Goal: Task Accomplishment & Management: Use online tool/utility

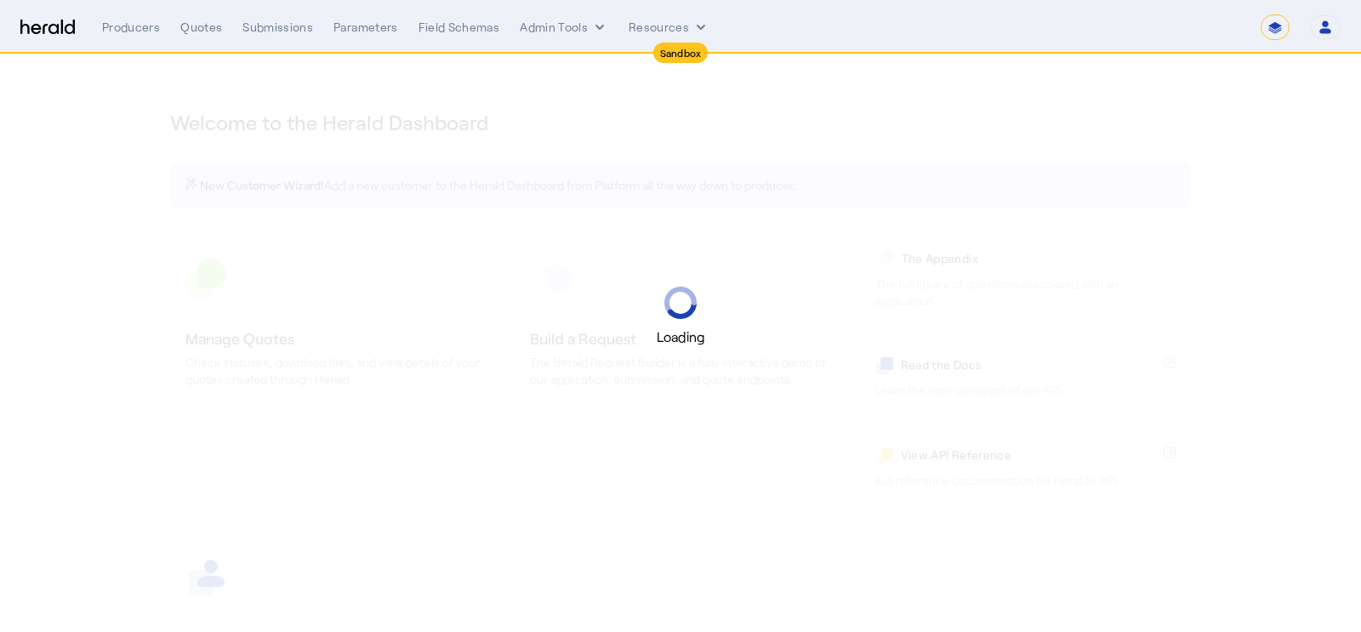
select select "*******"
select select "pfm_2v8p_herald_api"
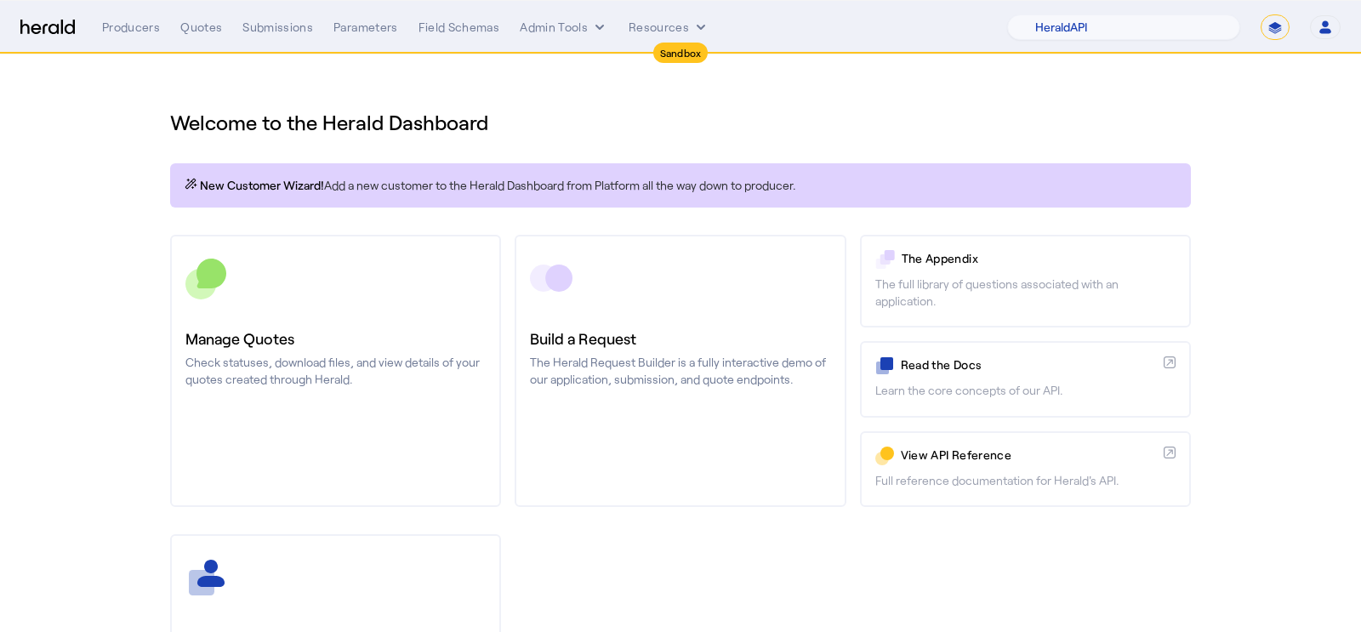
click at [1282, 28] on select "**********" at bounding box center [1275, 27] width 29 height 26
select select "**********"
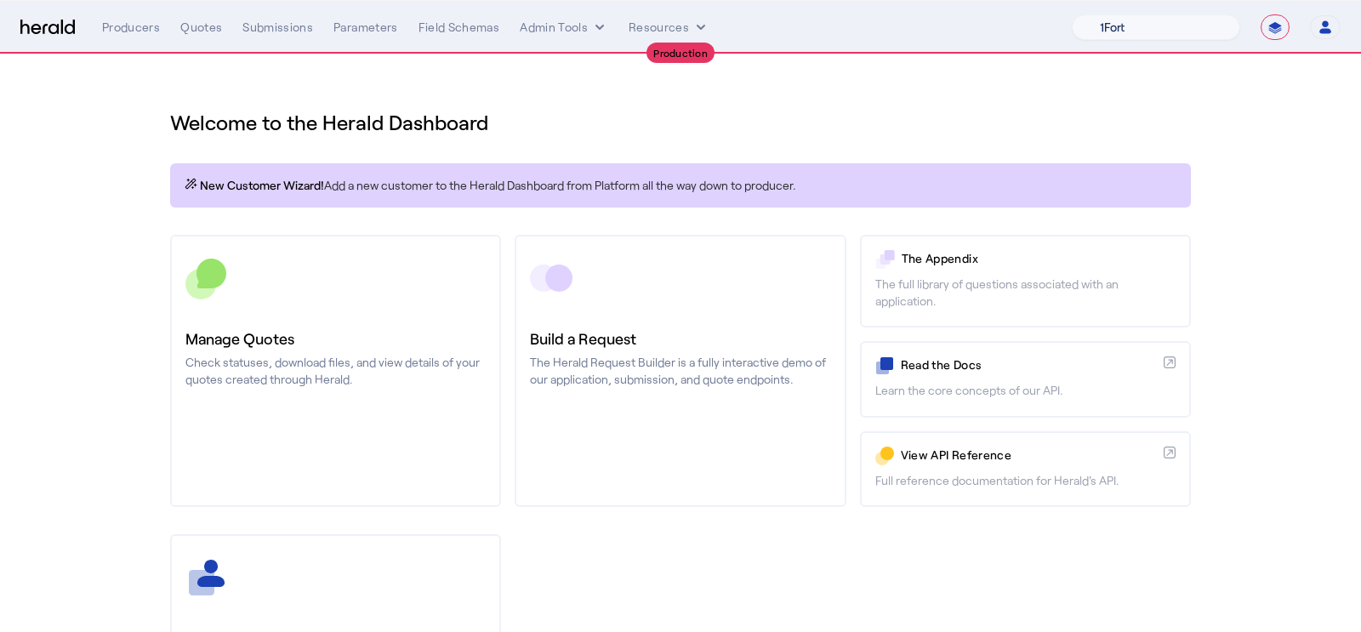
click at [1135, 36] on select "1Fort Affinity Risk [PERSON_NAME] [PERSON_NAME] CRC Campus Coverage Citadel Fif…" at bounding box center [1156, 27] width 168 height 26
select select "pfm_xsxs_xsbrokers"
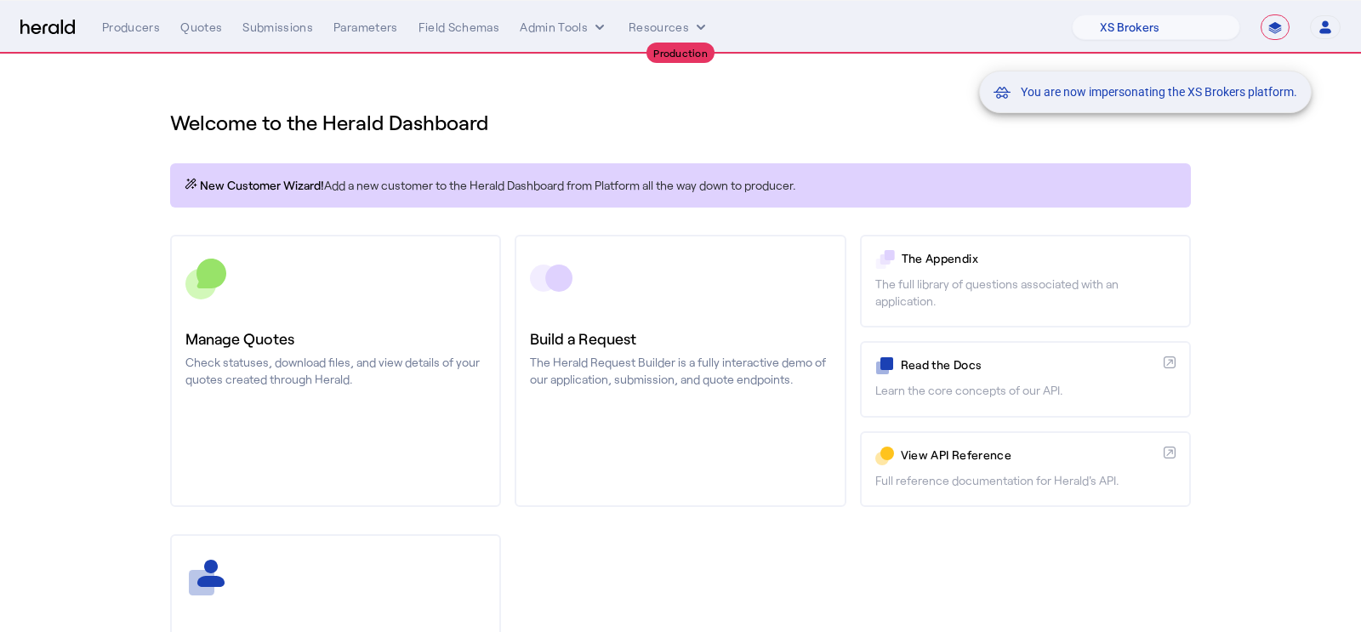
click at [128, 27] on div "You are now impersonating the XS Brokers platform." at bounding box center [680, 316] width 1361 height 632
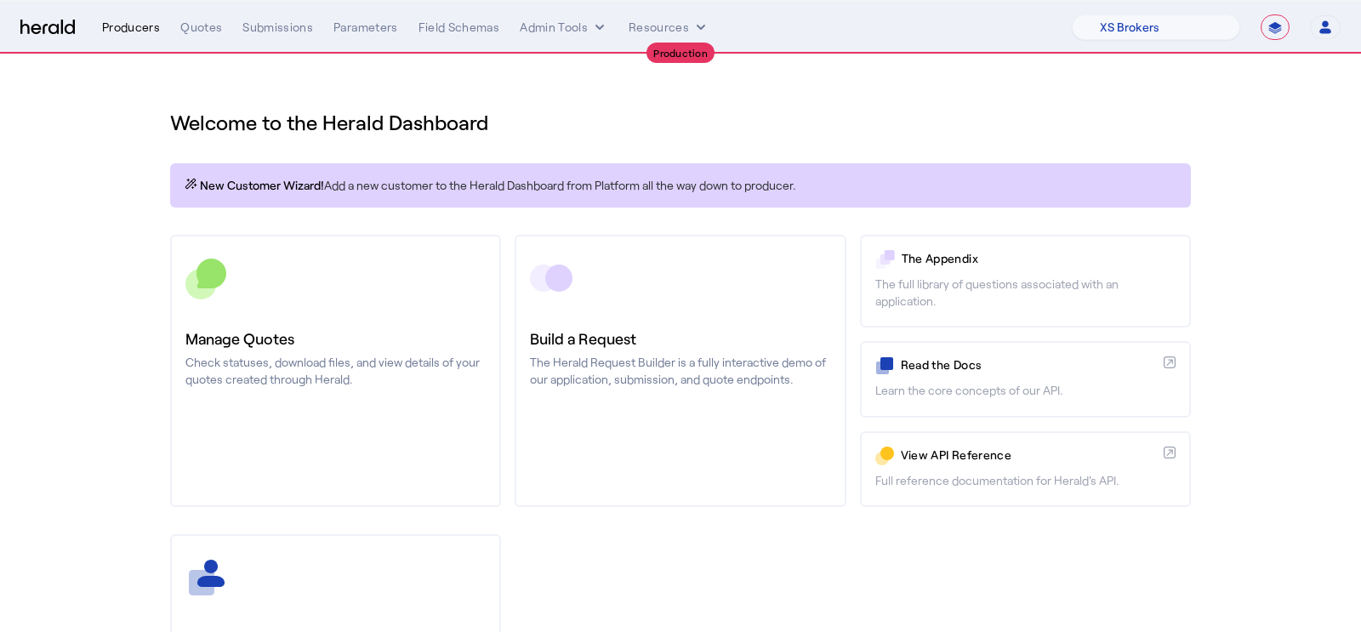
click at [120, 31] on div "Producers" at bounding box center [131, 27] width 58 height 17
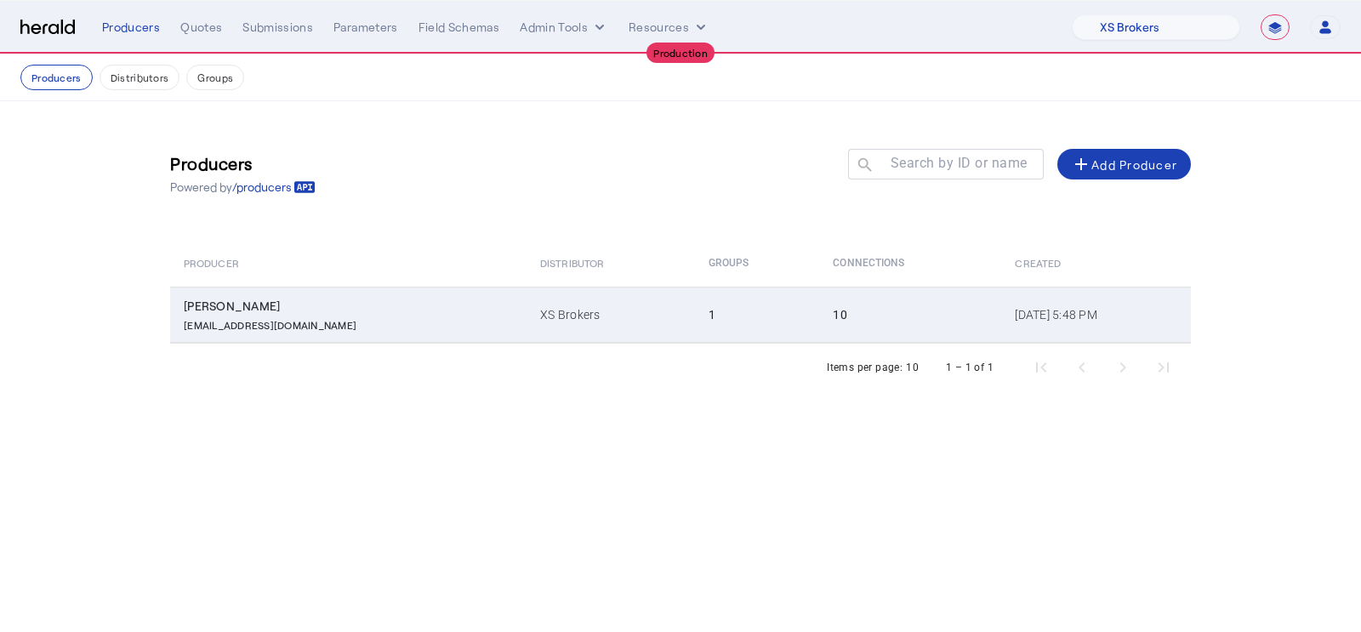
click at [310, 337] on td "[PERSON_NAME] [EMAIL_ADDRESS][DOMAIN_NAME]" at bounding box center [348, 315] width 356 height 56
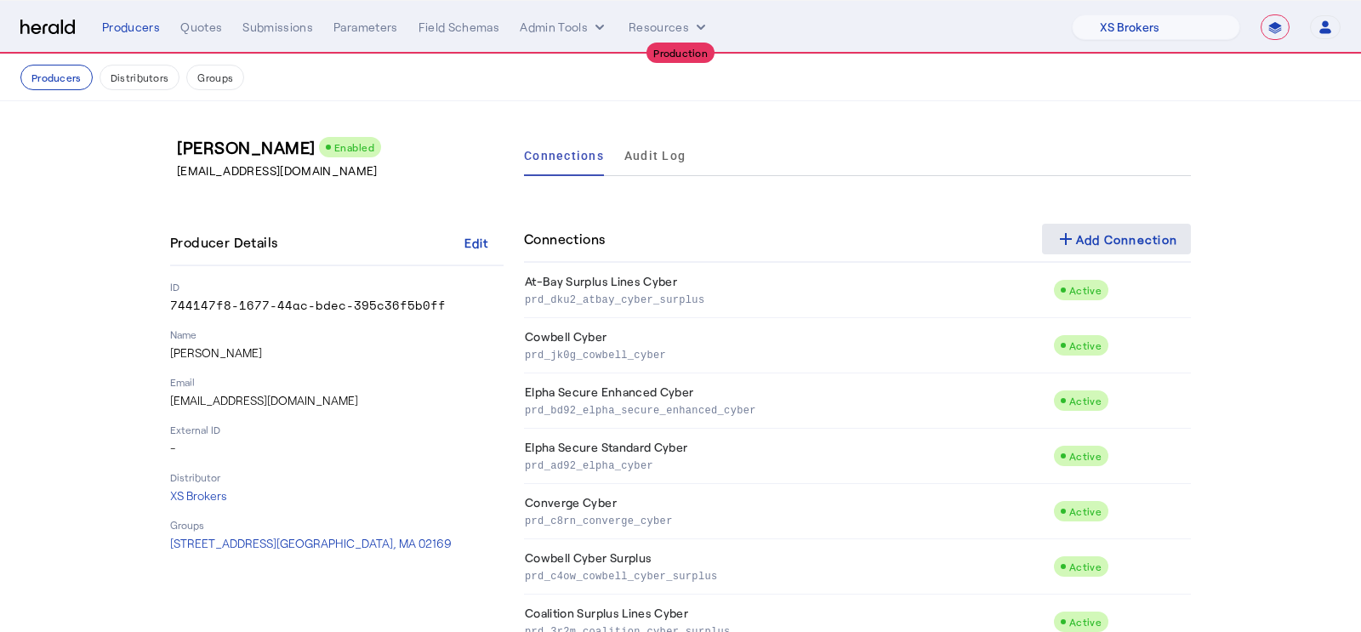
click at [1080, 232] on div "add Add Connection" at bounding box center [1117, 239] width 123 height 20
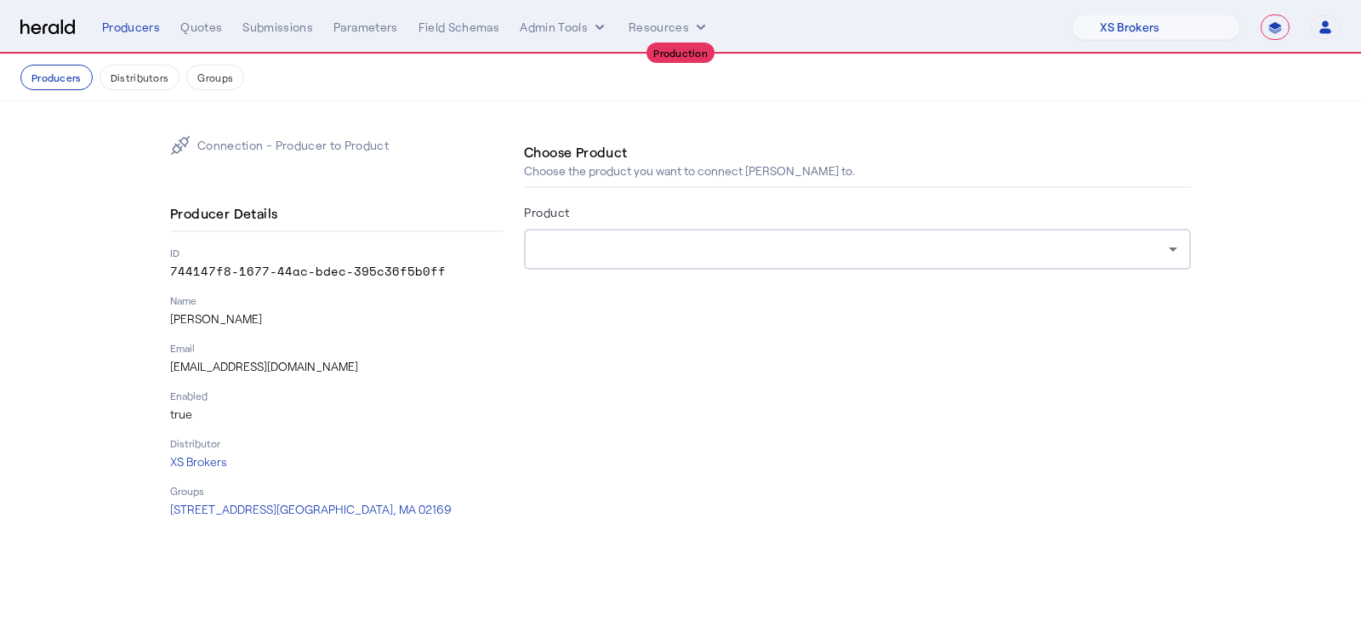
click at [612, 232] on div at bounding box center [858, 249] width 640 height 41
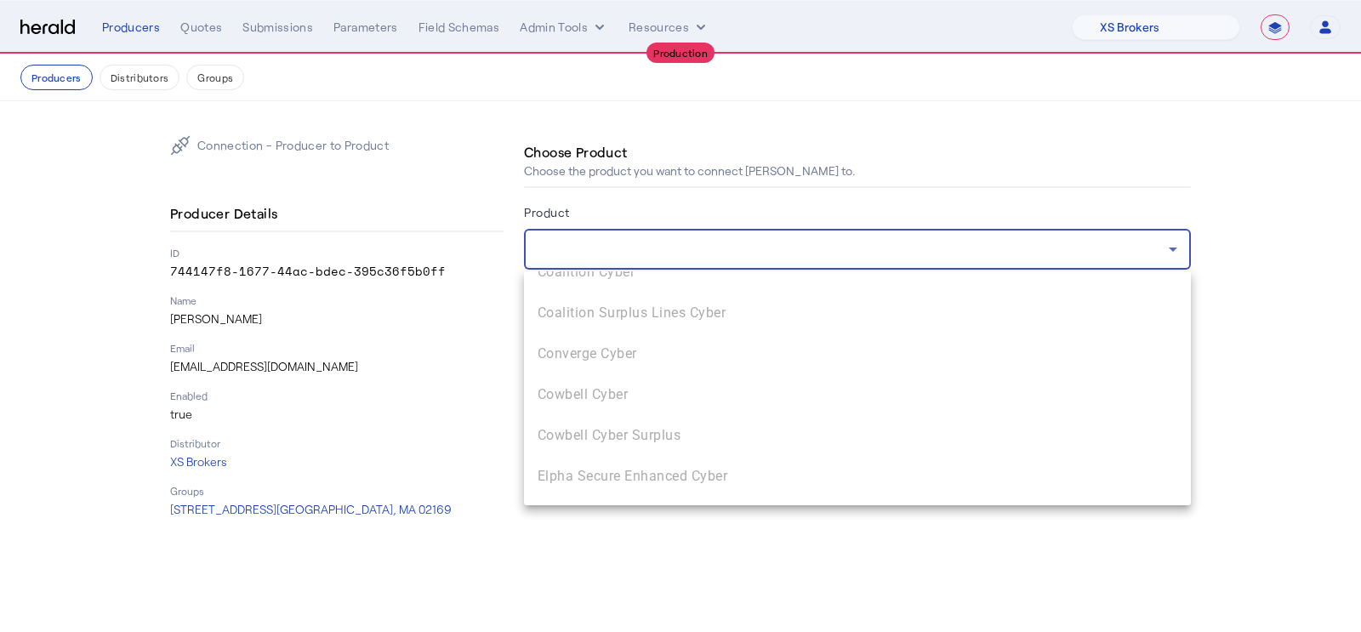
scroll to position [149, 0]
click at [616, 347] on div "At-Bay Surplus Lines Cyber CFC Cyber CFC Surplus Lines Cyber Coalition Cyber Co…" at bounding box center [857, 388] width 667 height 234
click at [450, 385] on div at bounding box center [680, 316] width 1361 height 632
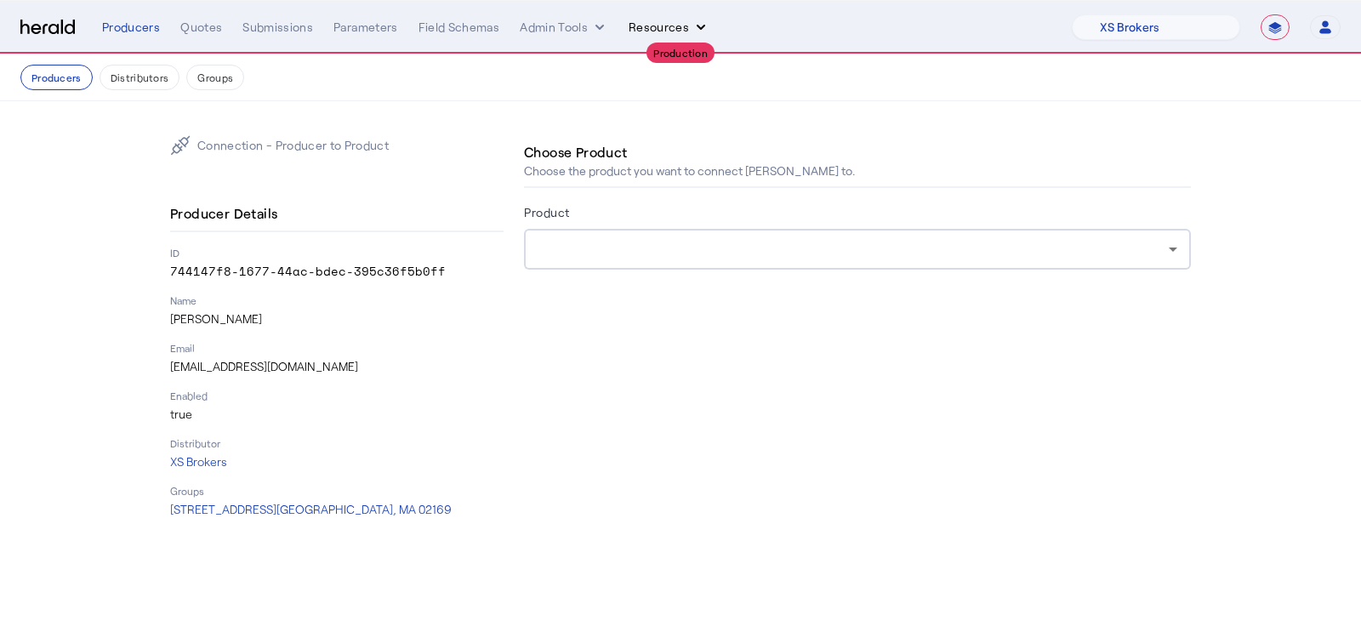
click at [676, 29] on button "Resources" at bounding box center [669, 27] width 81 height 17
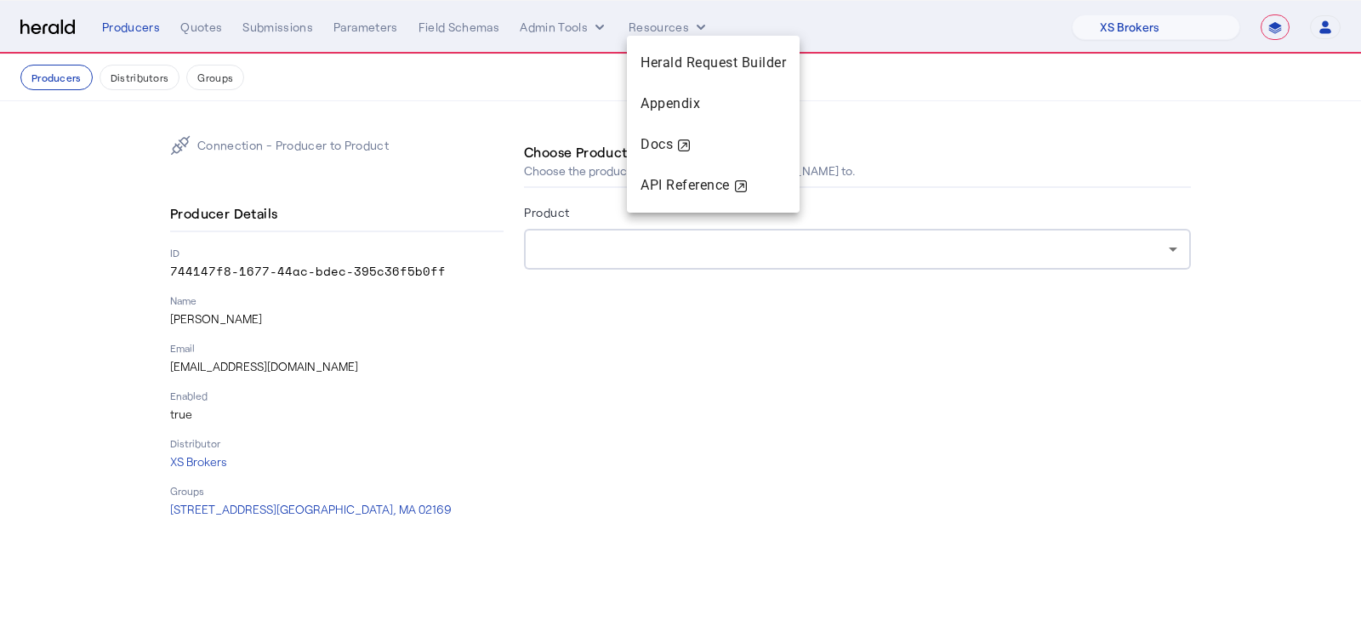
click at [520, 100] on div at bounding box center [680, 316] width 1361 height 632
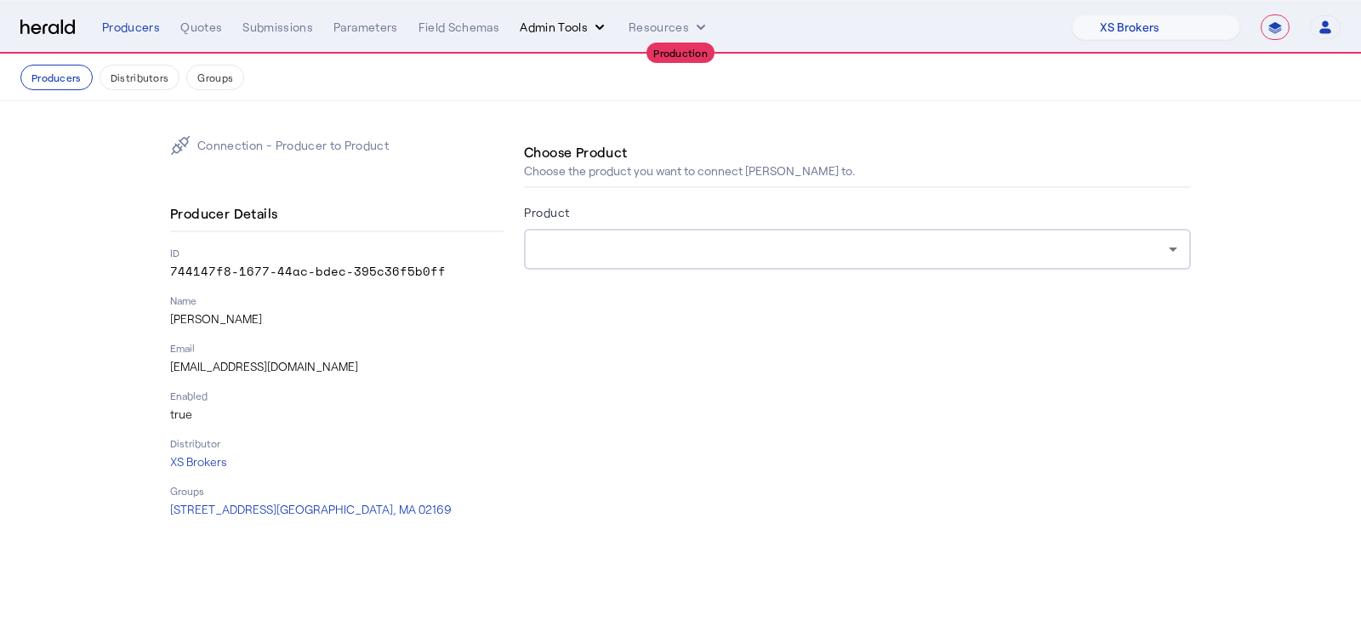
click at [575, 20] on button "Admin Tools" at bounding box center [564, 27] width 88 height 17
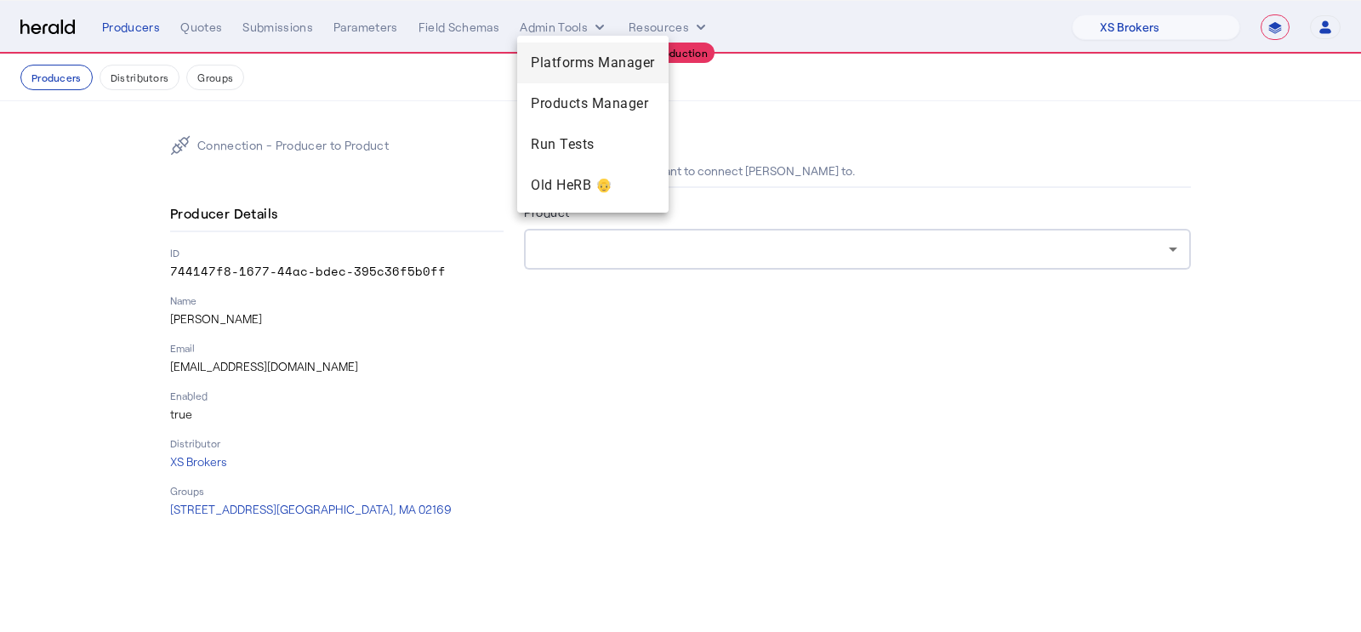
click at [583, 71] on span "Platforms Manager" at bounding box center [593, 63] width 124 height 20
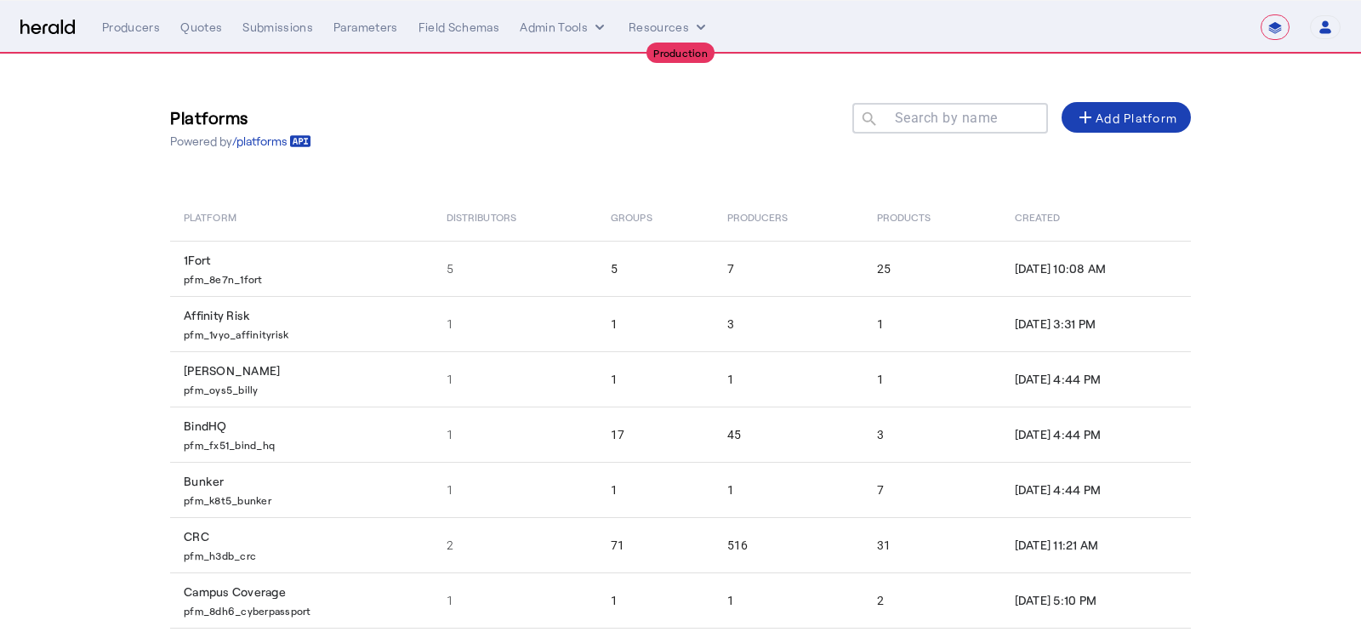
click at [897, 127] on div at bounding box center [957, 127] width 153 height 48
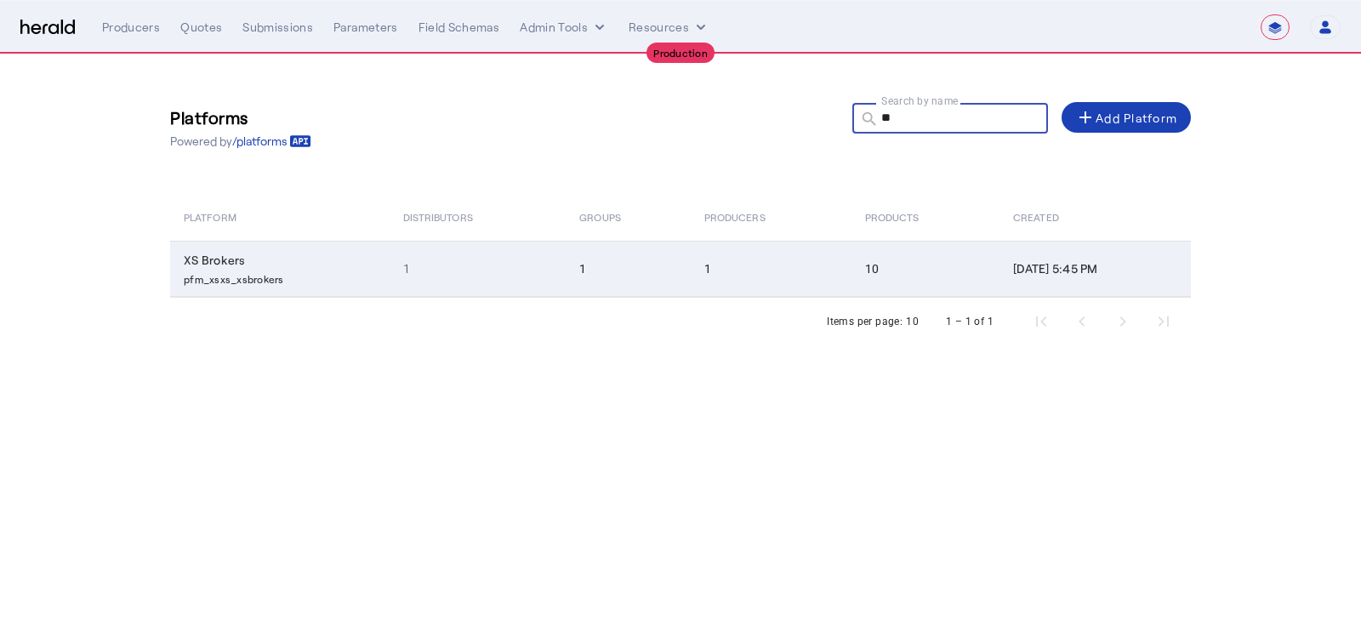
type input "**"
click at [301, 263] on td "XS Brokers pfm_xsxs_xsbrokers" at bounding box center [280, 269] width 220 height 56
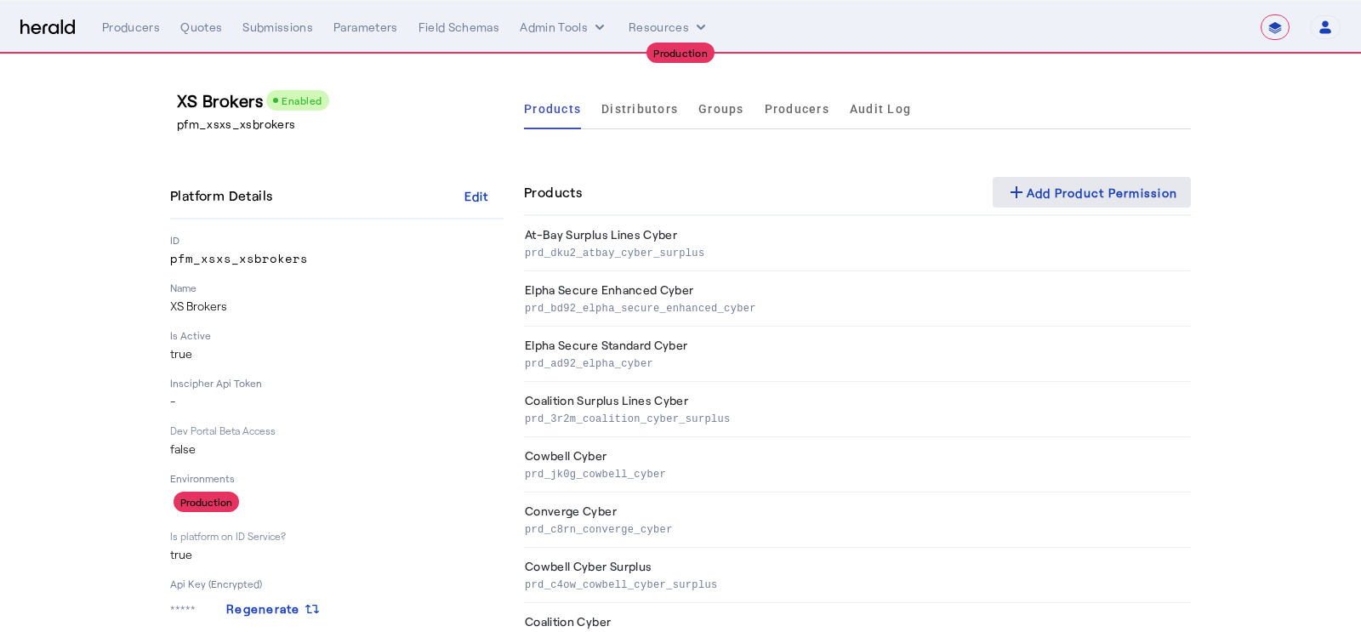
click at [1057, 200] on div "add Add Product Permission" at bounding box center [1092, 192] width 172 height 20
select select "pfm_xsxs_xsbrokers"
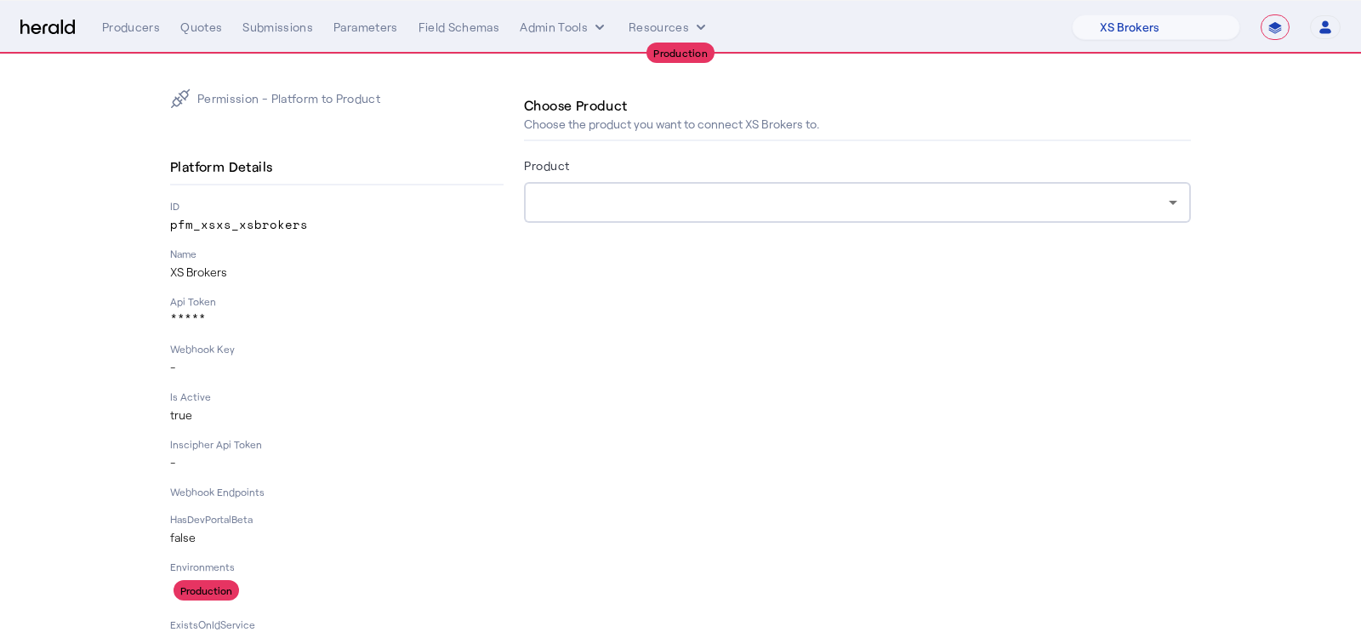
click at [620, 212] on div at bounding box center [853, 202] width 631 height 20
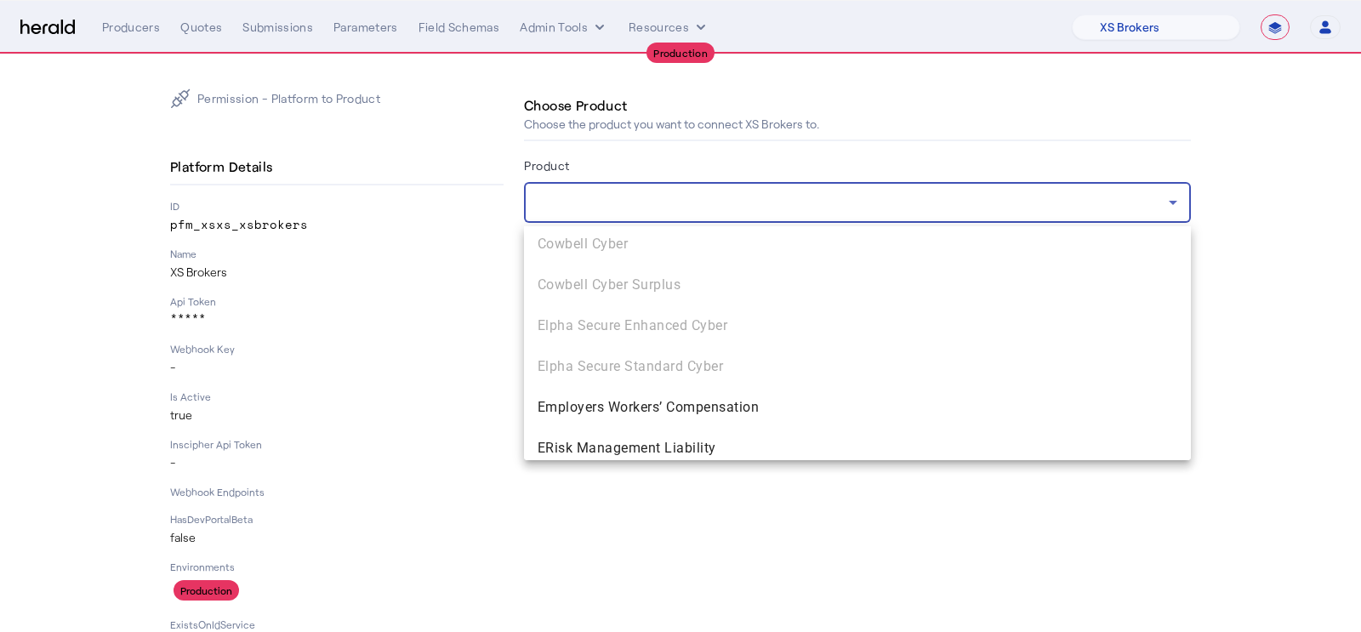
scroll to position [1538, 0]
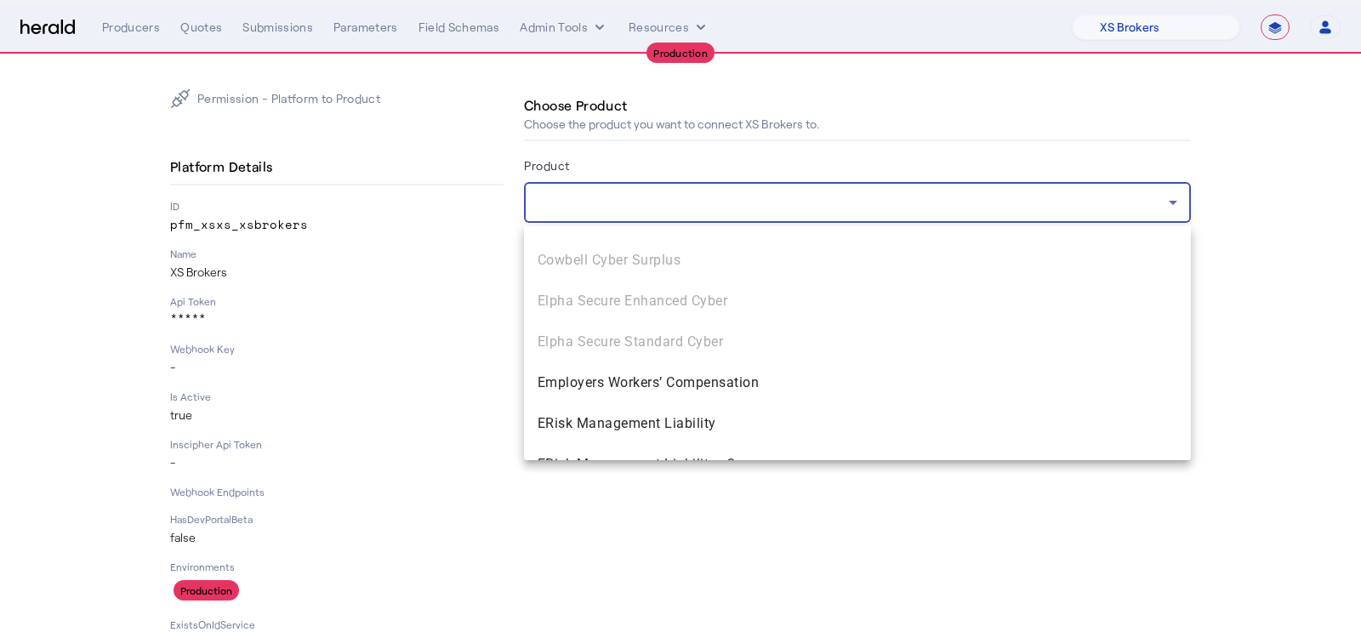
click at [592, 197] on div at bounding box center [680, 316] width 1361 height 632
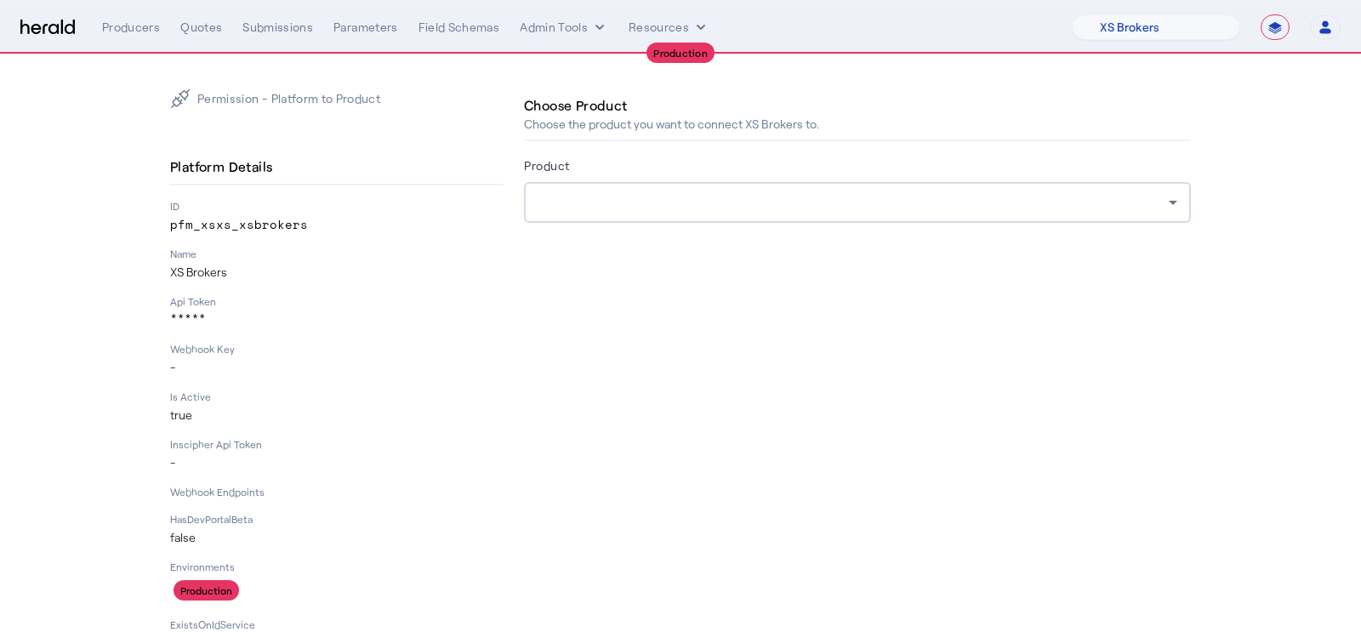
click at [592, 197] on div at bounding box center [853, 202] width 631 height 20
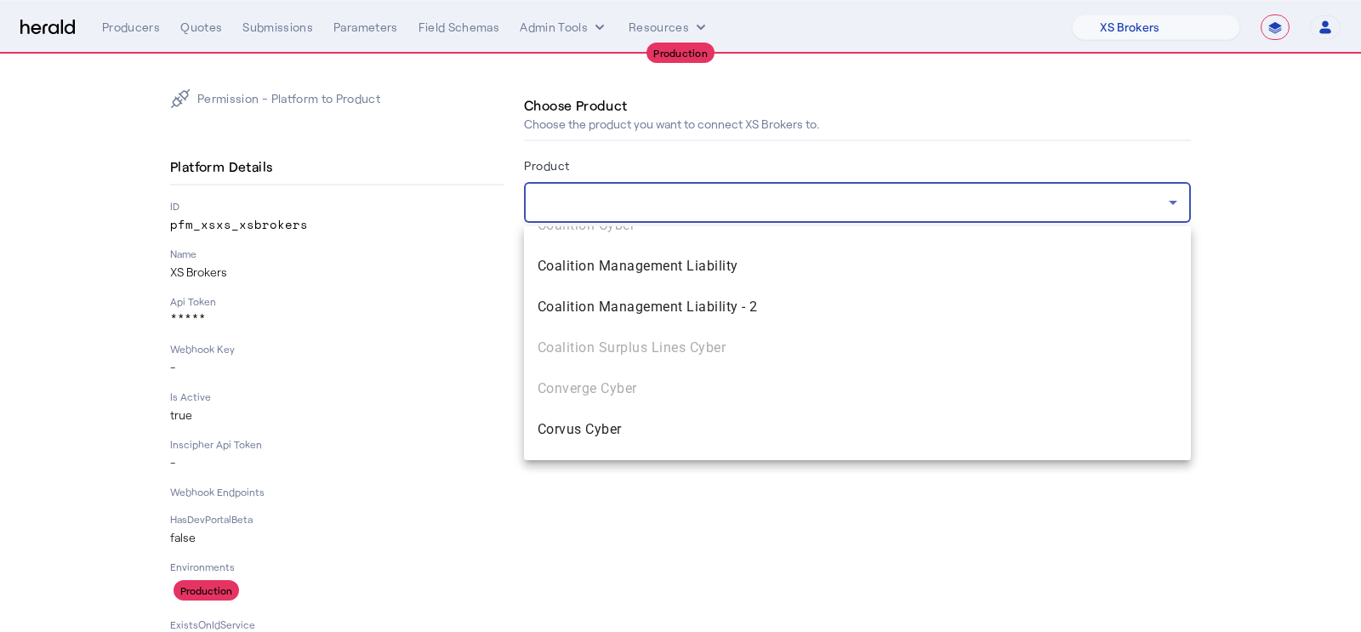
scroll to position [1045, 0]
click at [606, 385] on div "AmTrust Business Owners Policy AmTrust Cyber AmTrust Workers’ Compensation Arch…" at bounding box center [857, 343] width 667 height 234
click at [423, 356] on div at bounding box center [680, 316] width 1361 height 632
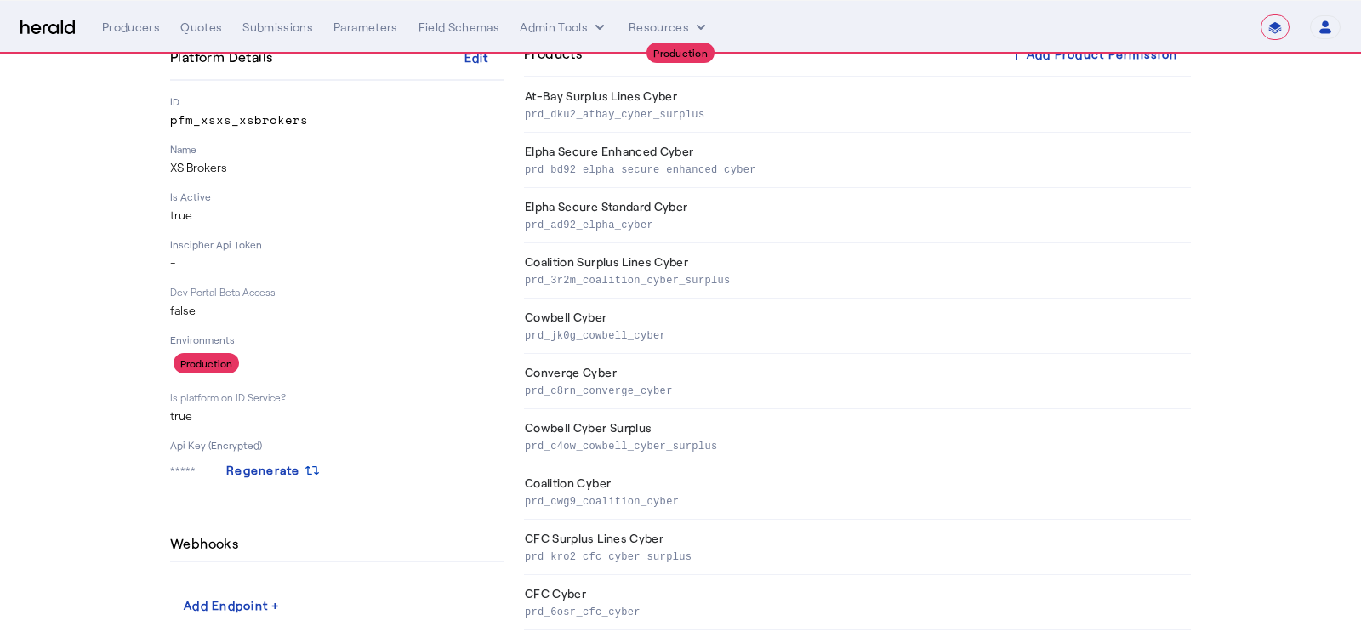
scroll to position [134, 0]
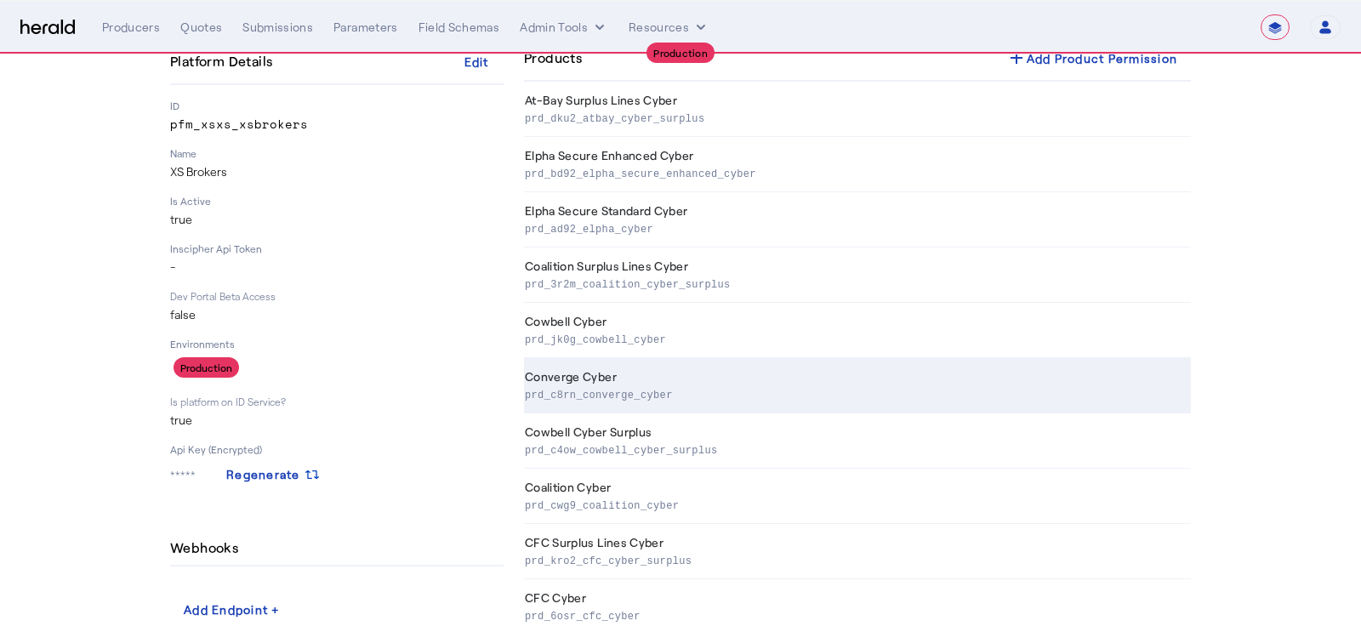
click at [677, 395] on p "prd_c8rn_converge_cyber" at bounding box center [854, 393] width 659 height 17
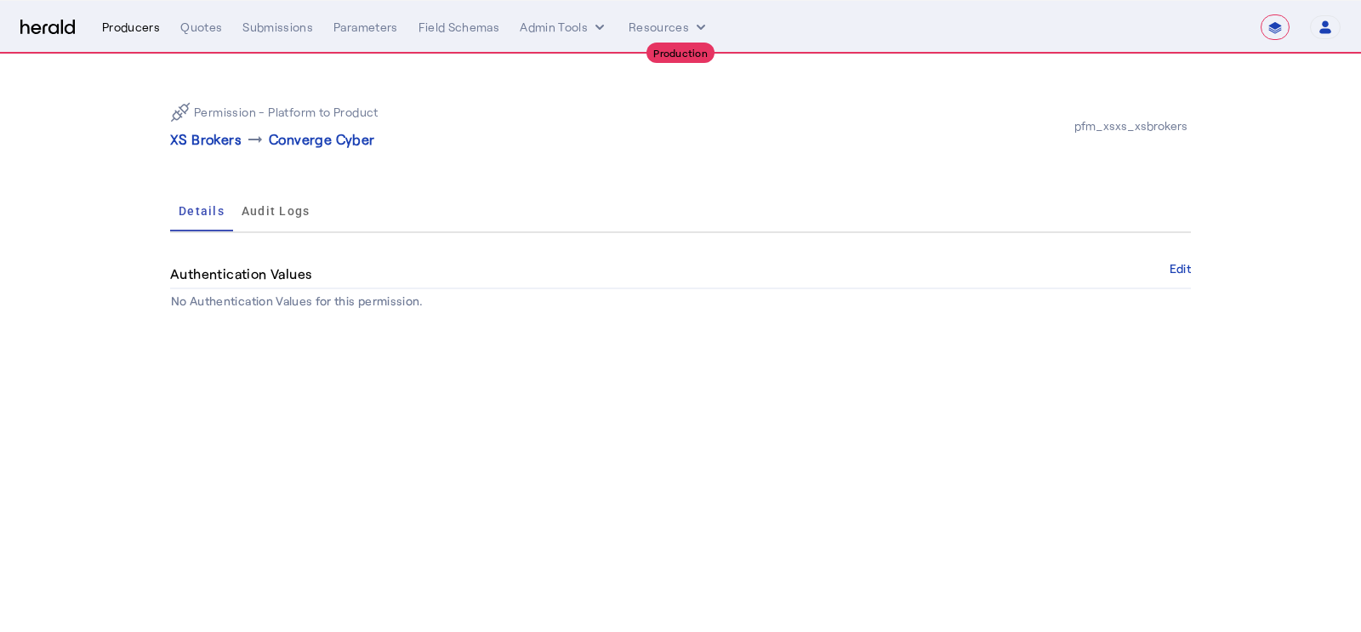
click at [136, 25] on div "Producers" at bounding box center [131, 27] width 58 height 17
select select "pfm_xsxs_xsbrokers"
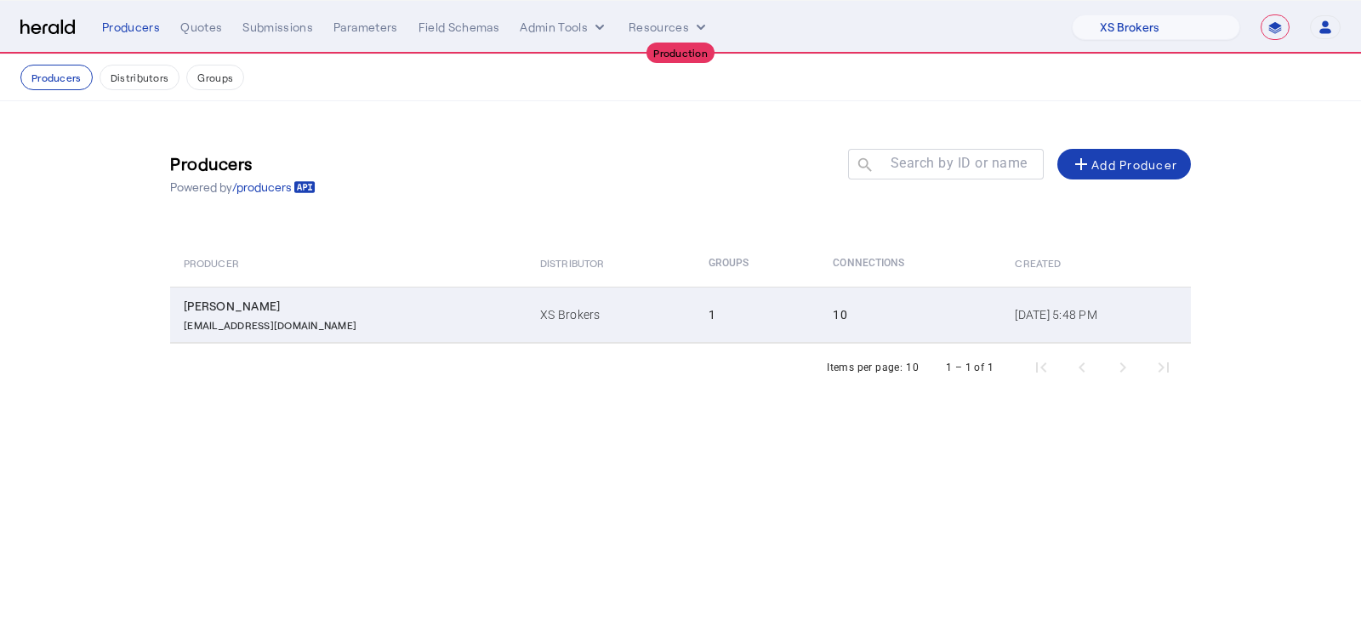
click at [527, 322] on td "XS Brokers" at bounding box center [611, 315] width 168 height 56
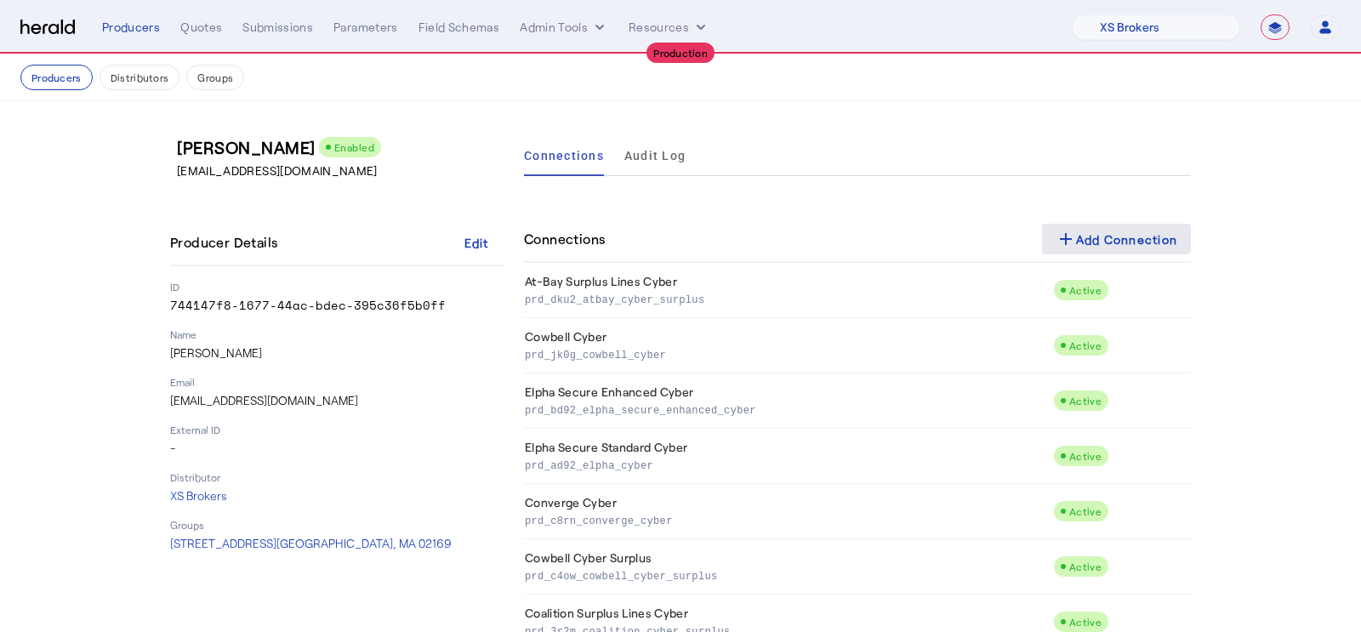
click at [1061, 233] on mat-icon "add" at bounding box center [1066, 239] width 20 height 20
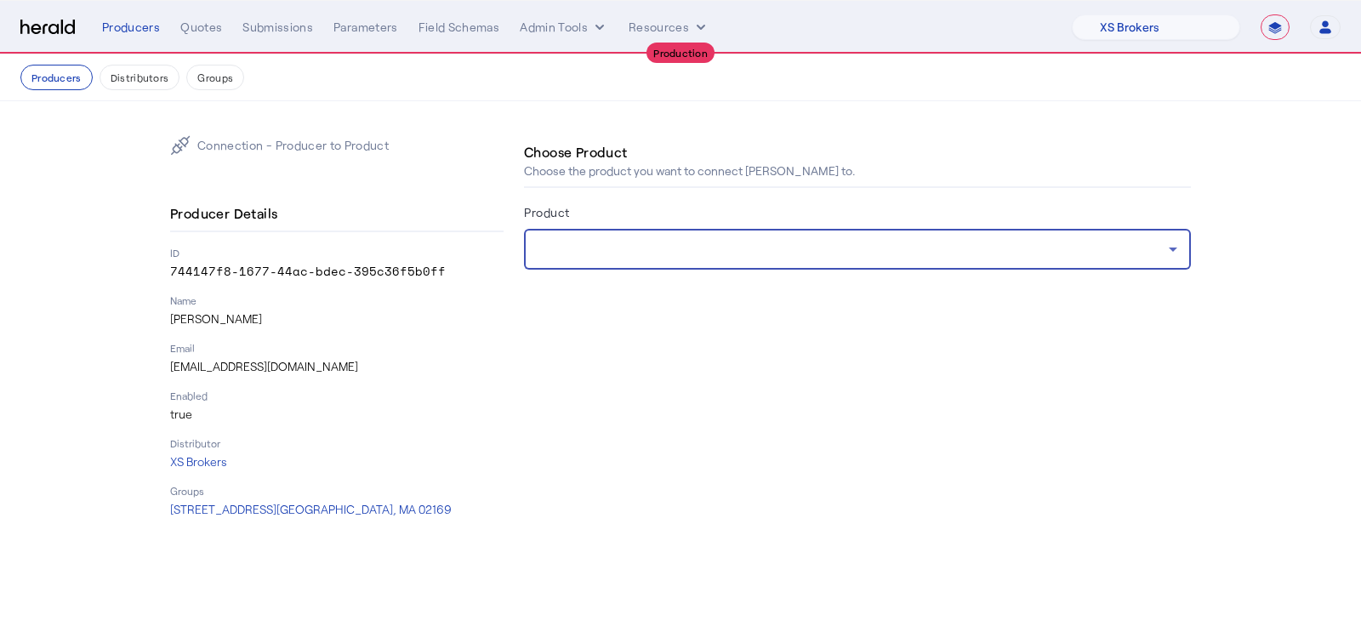
click at [960, 250] on div at bounding box center [853, 249] width 631 height 20
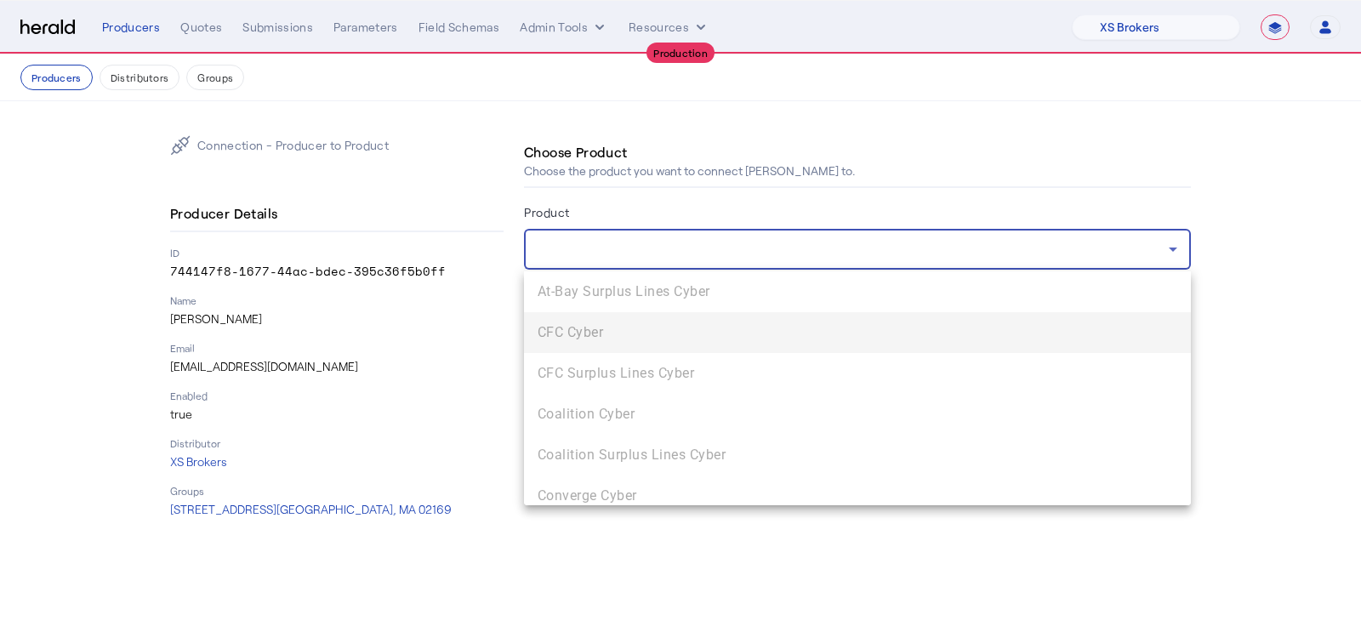
scroll to position [174, 0]
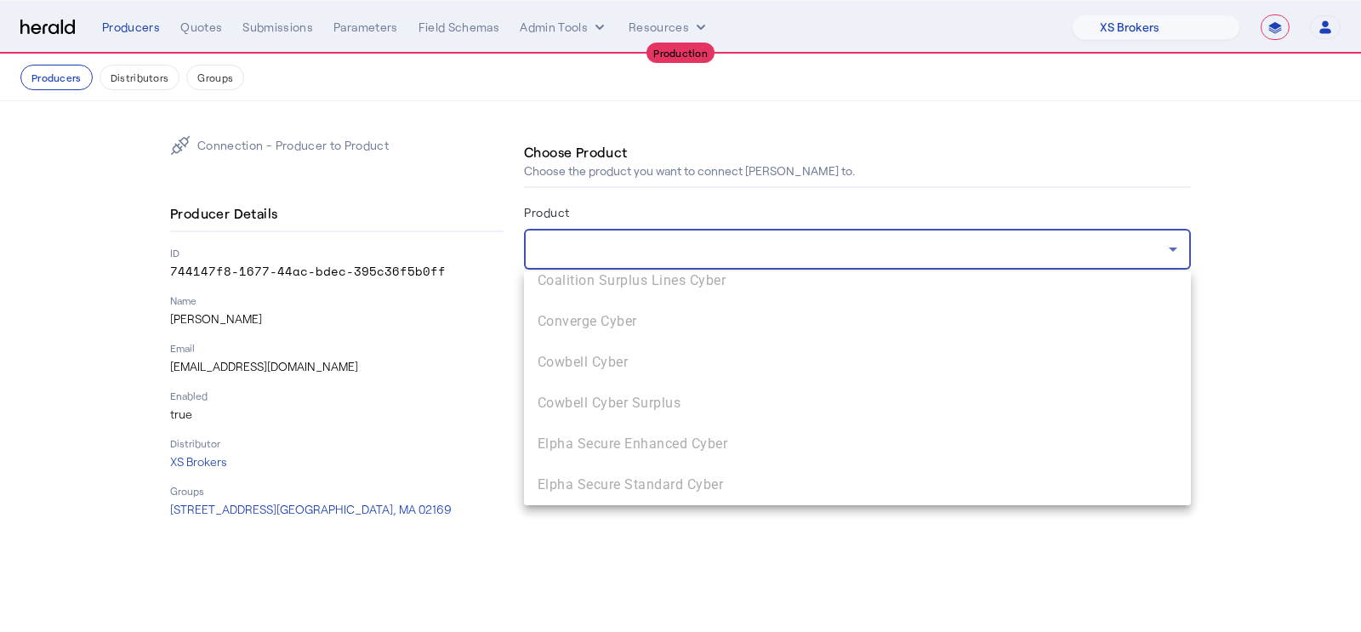
click at [614, 347] on div "At-Bay Surplus Lines Cyber CFC Cyber CFC Surplus Lines Cyber Coalition Cyber Co…" at bounding box center [857, 388] width 667 height 234
click at [575, 369] on div "At-Bay Surplus Lines Cyber CFC Cyber CFC Surplus Lines Cyber Coalition Cyber Co…" at bounding box center [857, 388] width 667 height 234
click at [407, 346] on div at bounding box center [680, 316] width 1361 height 632
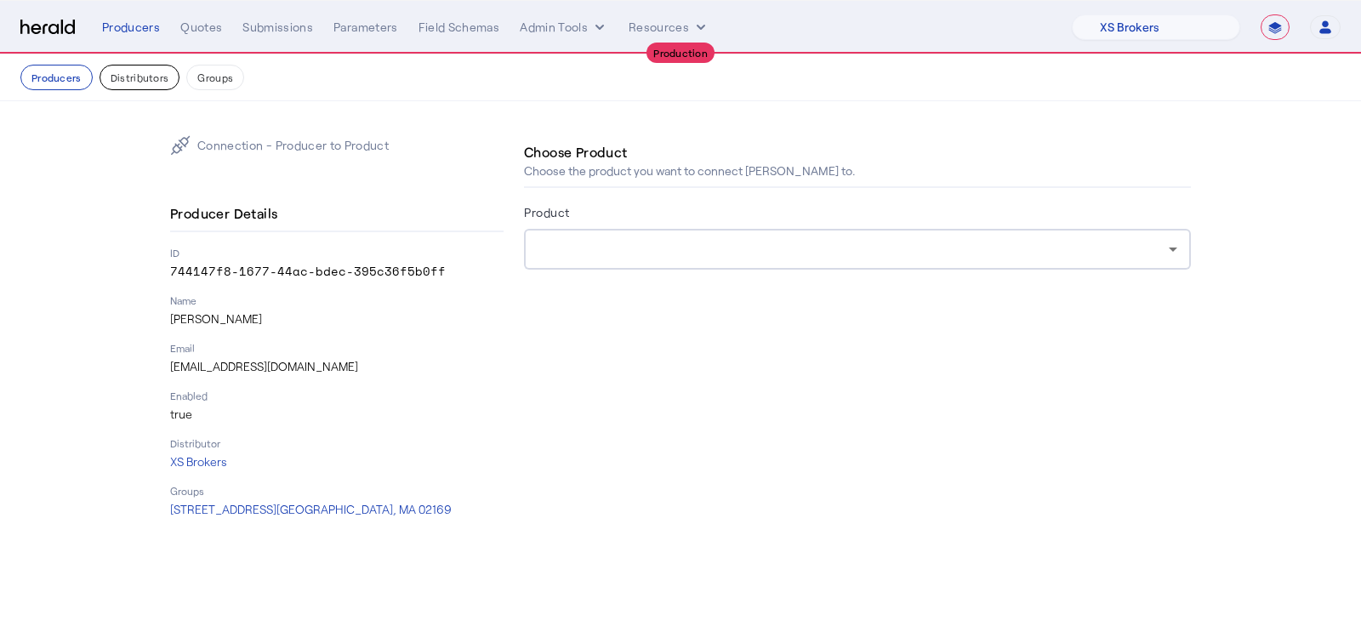
click at [151, 74] on button "Distributors" at bounding box center [140, 78] width 81 height 26
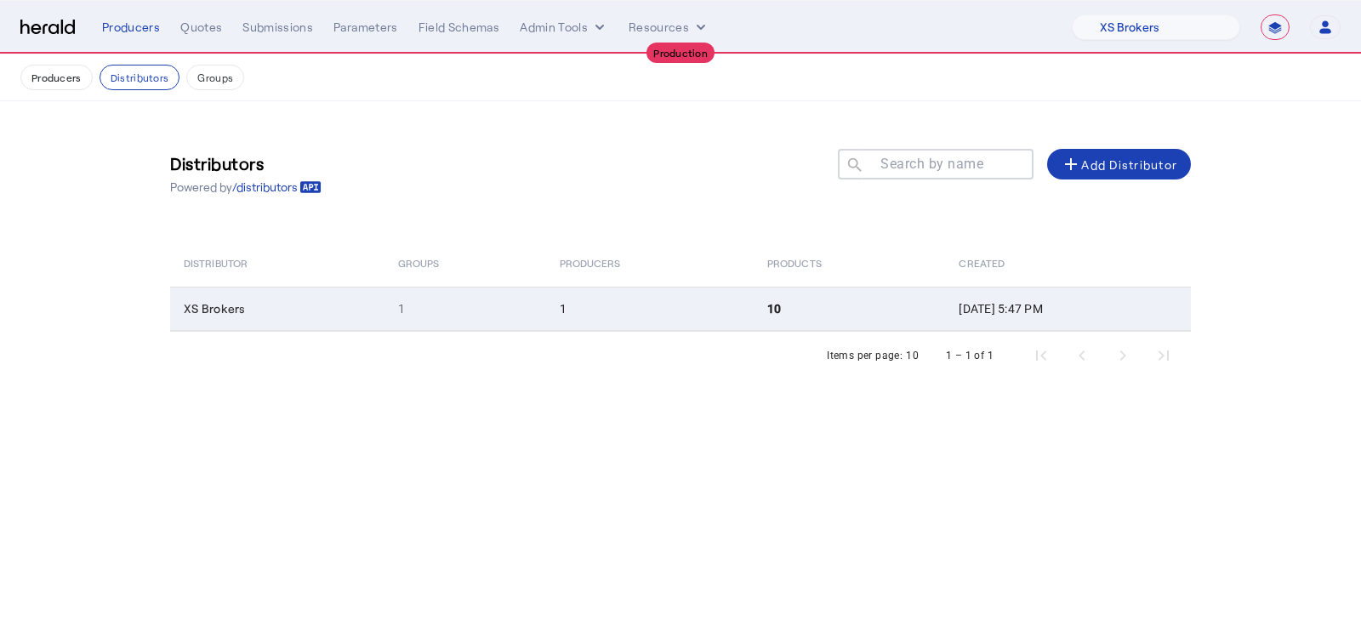
click at [801, 297] on td "10" at bounding box center [849, 309] width 191 height 44
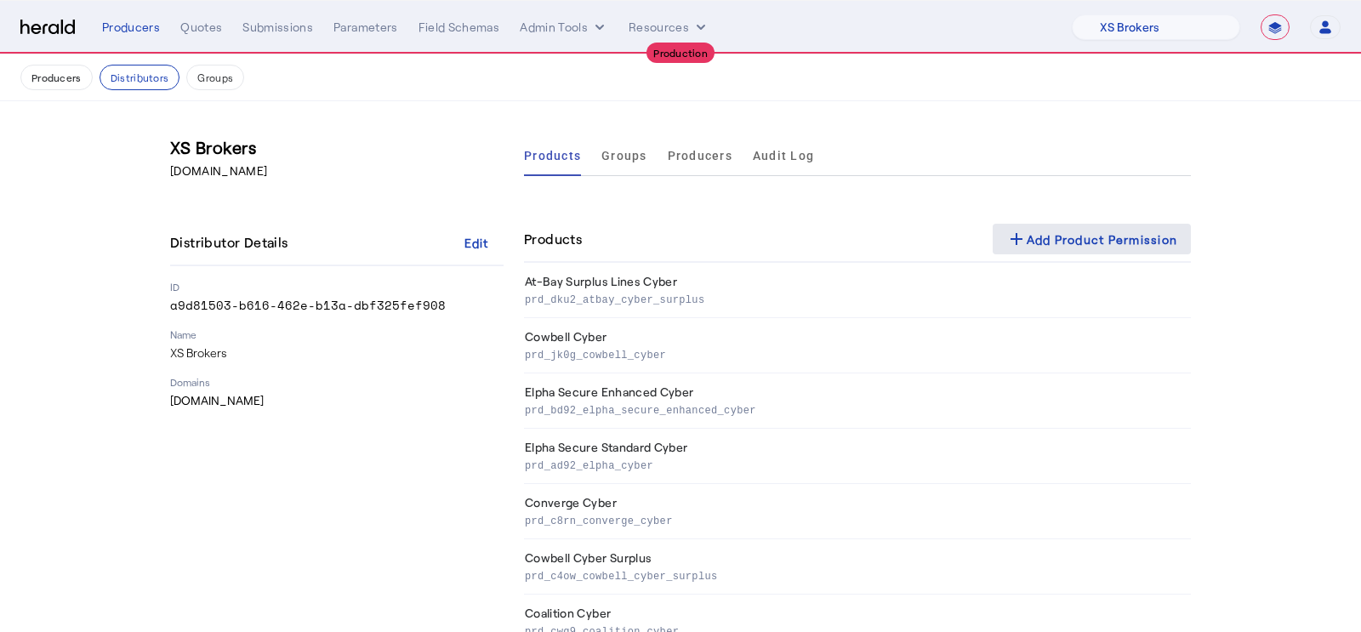
click at [1065, 242] on div "add Add Product Permission" at bounding box center [1092, 239] width 172 height 20
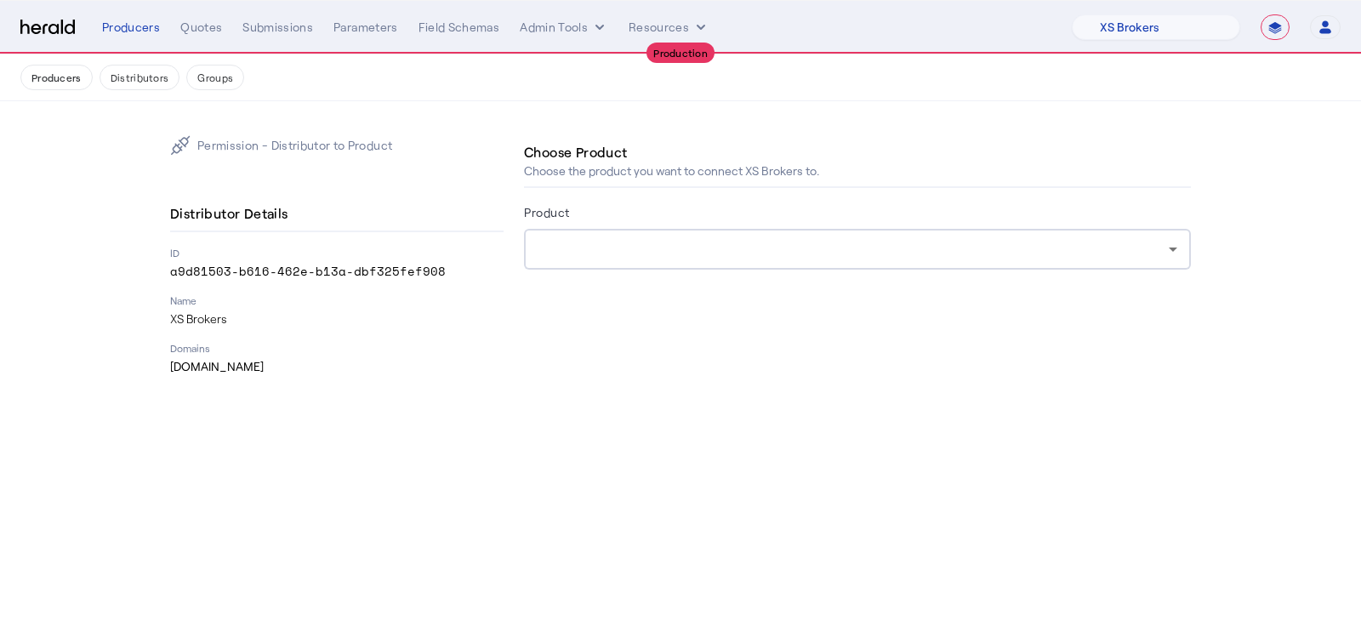
click at [678, 236] on div at bounding box center [858, 249] width 640 height 41
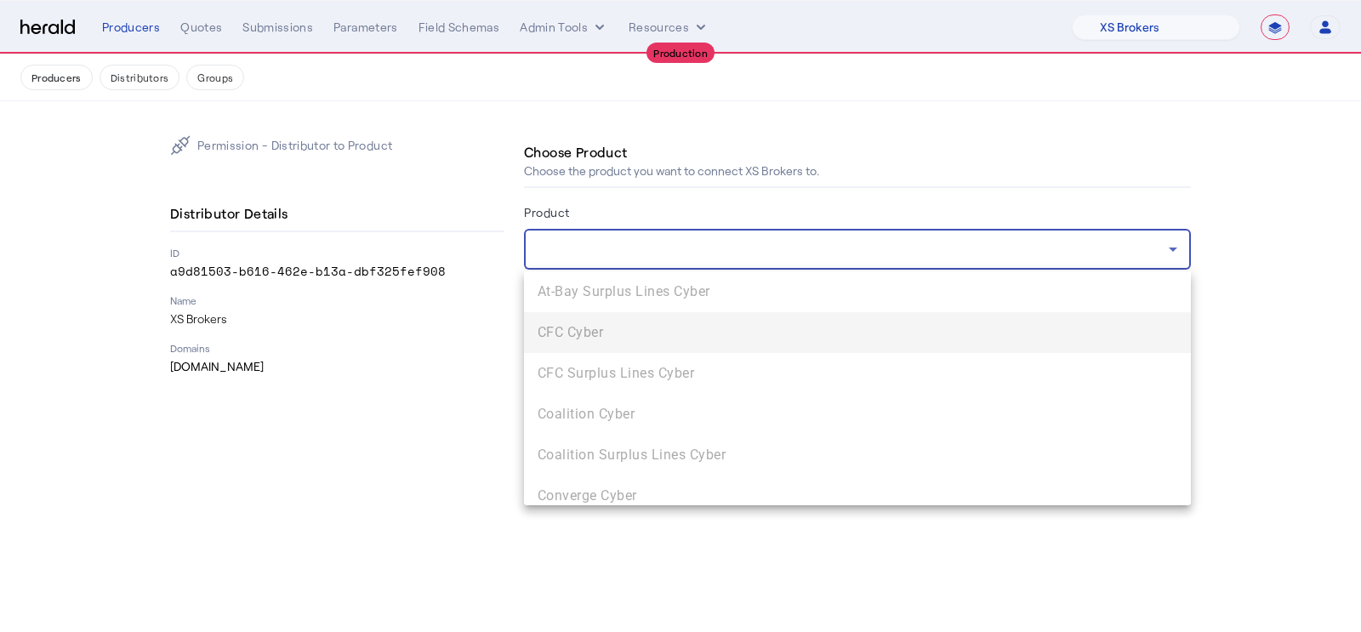
click at [456, 412] on div at bounding box center [680, 316] width 1361 height 632
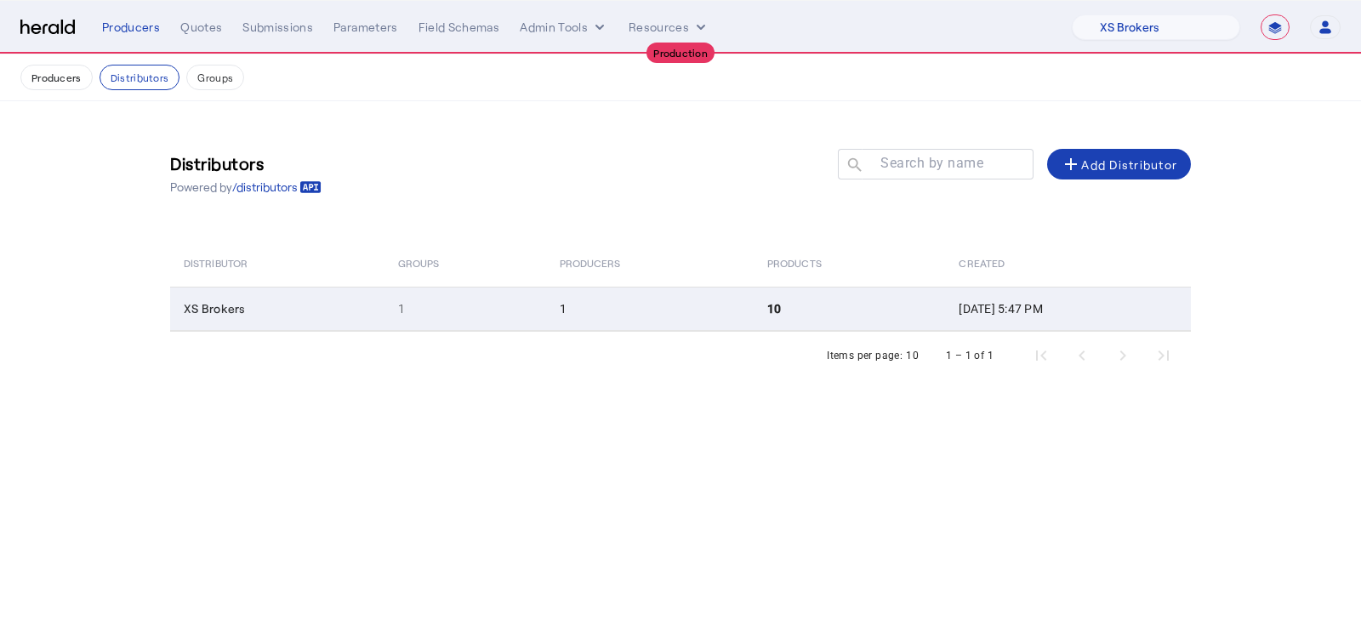
click at [304, 309] on td "XS Brokers" at bounding box center [277, 309] width 214 height 44
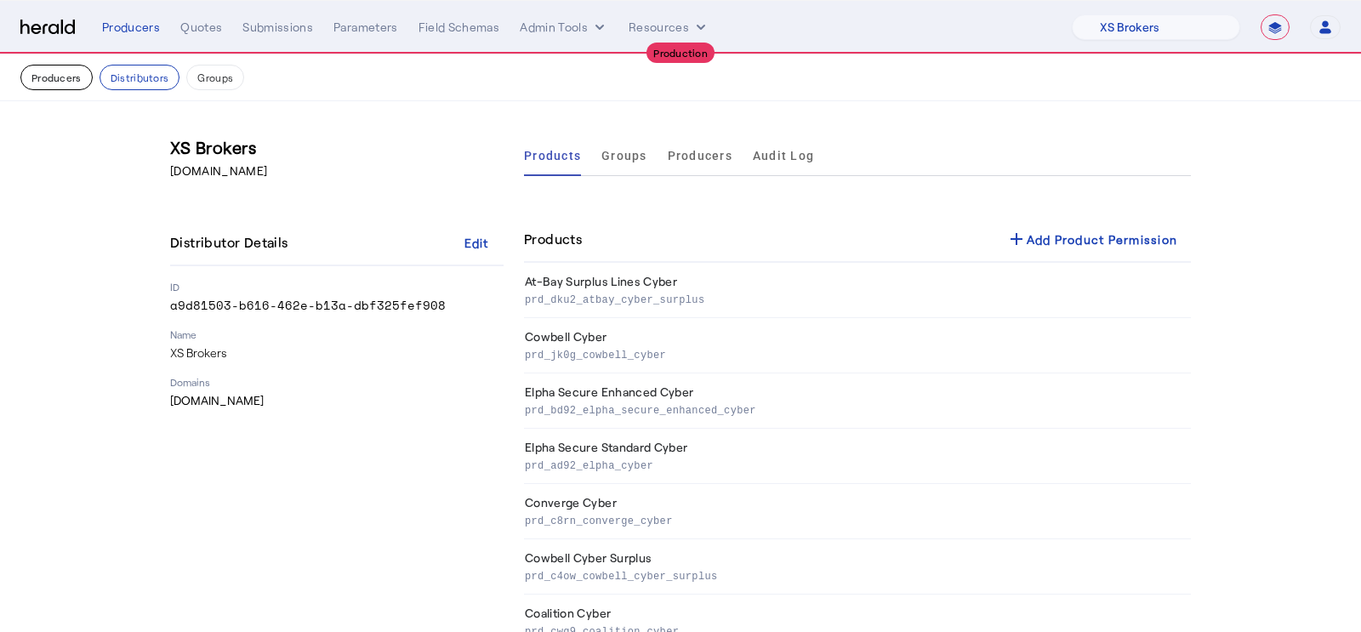
click at [45, 77] on button "Producers" at bounding box center [56, 78] width 72 height 26
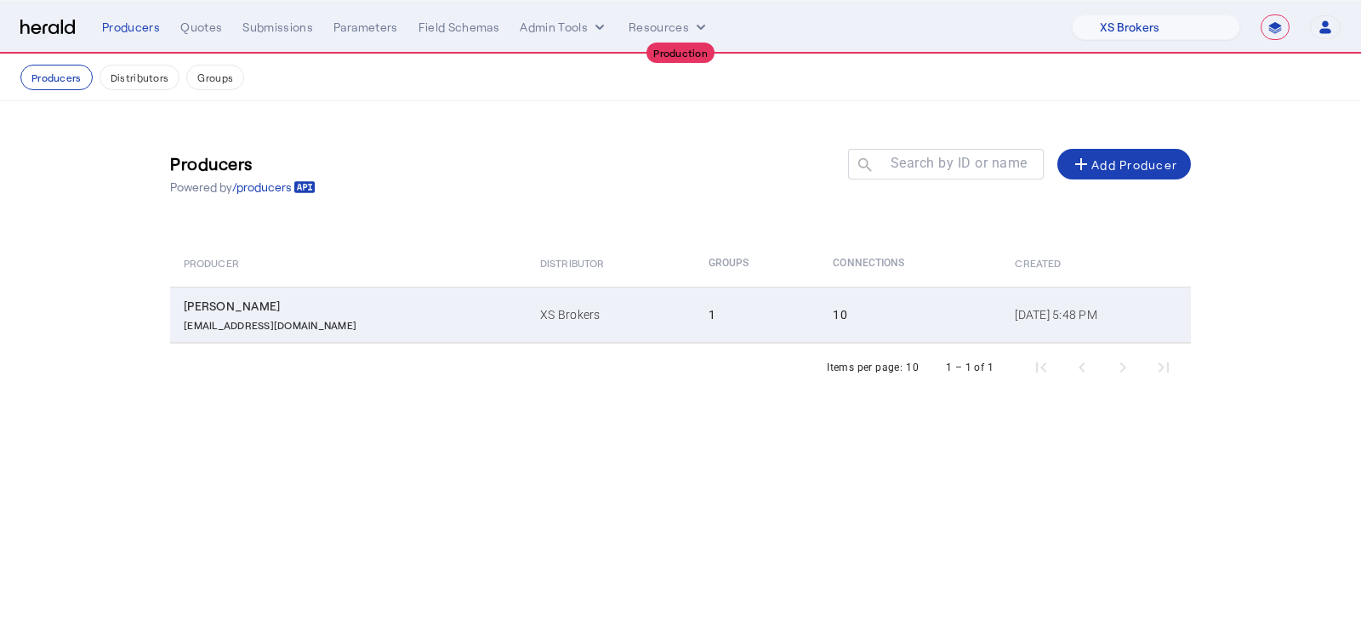
click at [214, 317] on p "[EMAIL_ADDRESS][DOMAIN_NAME]" at bounding box center [270, 323] width 173 height 17
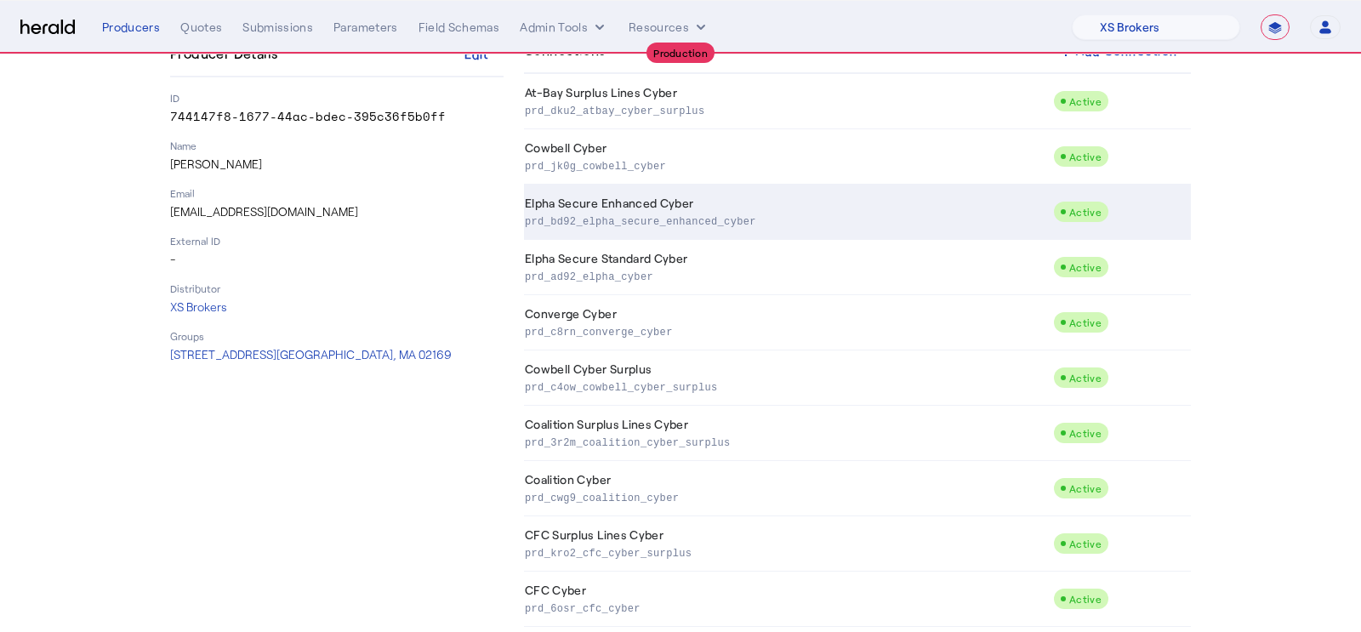
scroll to position [211, 0]
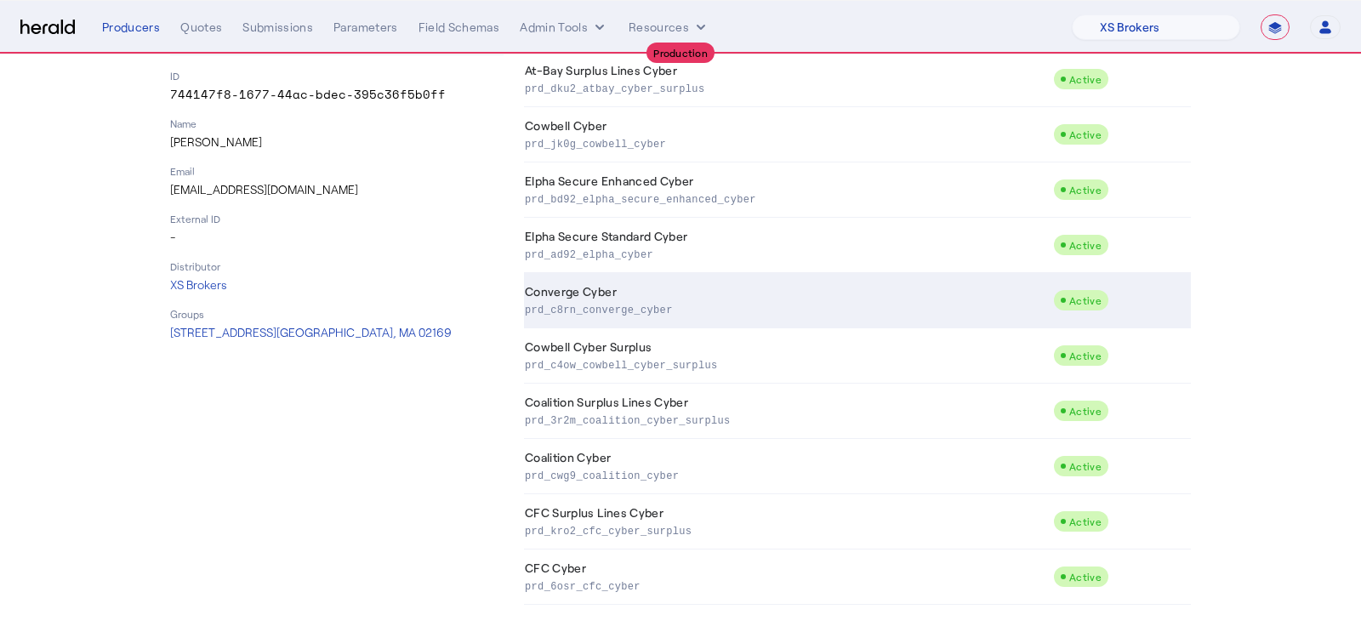
click at [694, 300] on p "prd_c8rn_converge_cyber" at bounding box center [786, 308] width 522 height 17
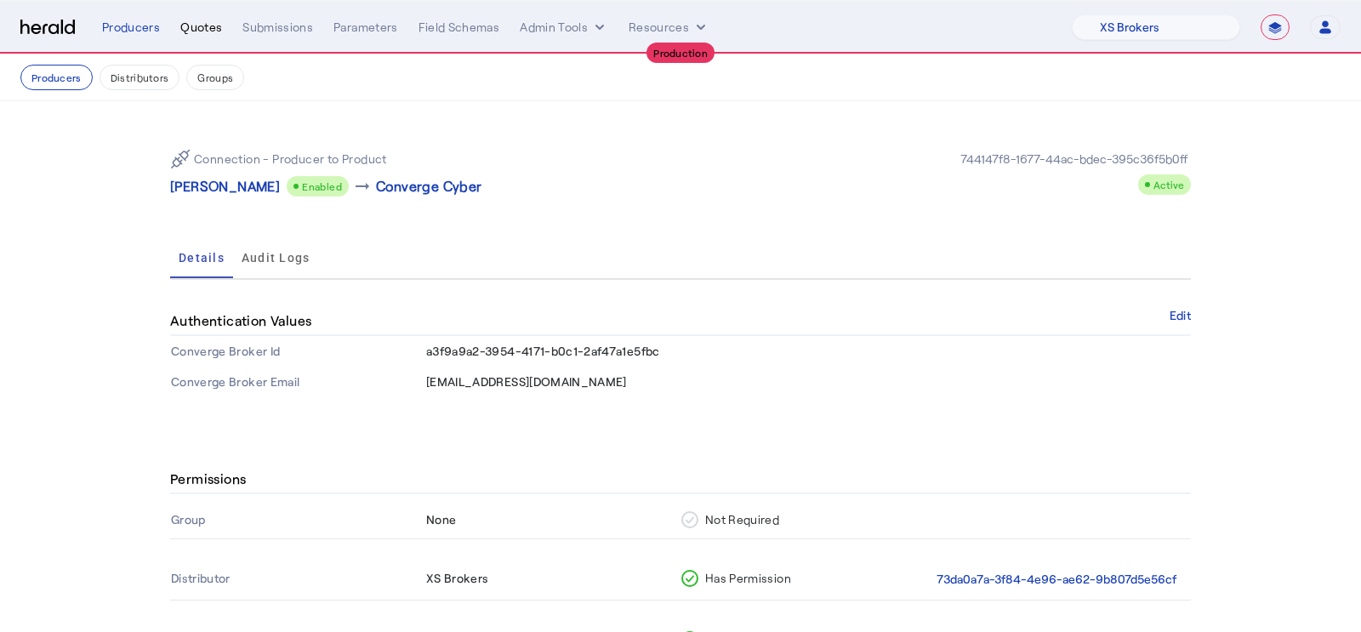
click at [202, 23] on div "Quotes" at bounding box center [201, 27] width 42 height 17
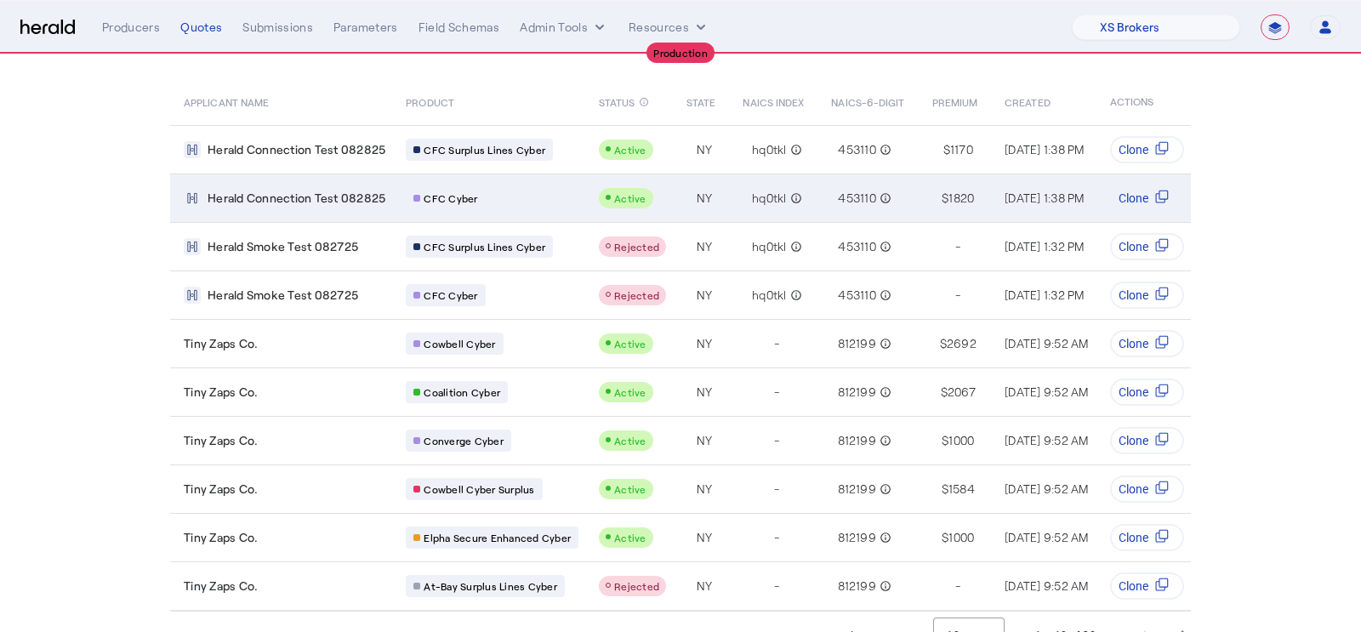
scroll to position [132, 0]
